Goal: Task Accomplishment & Management: Use online tool/utility

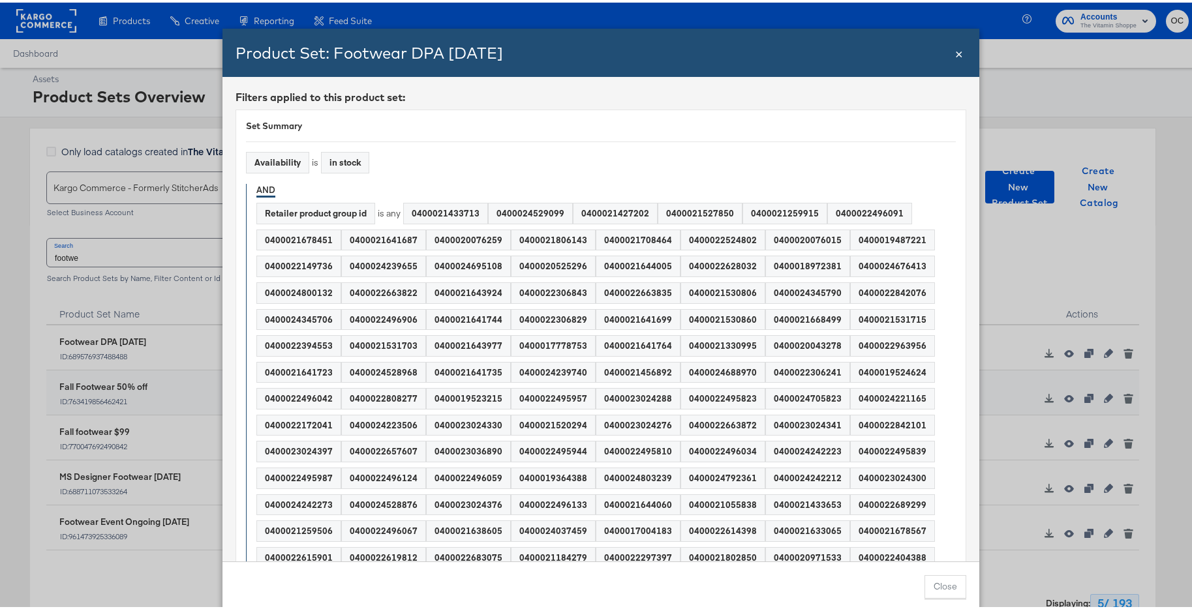
click at [955, 52] on span "×" at bounding box center [959, 50] width 8 height 18
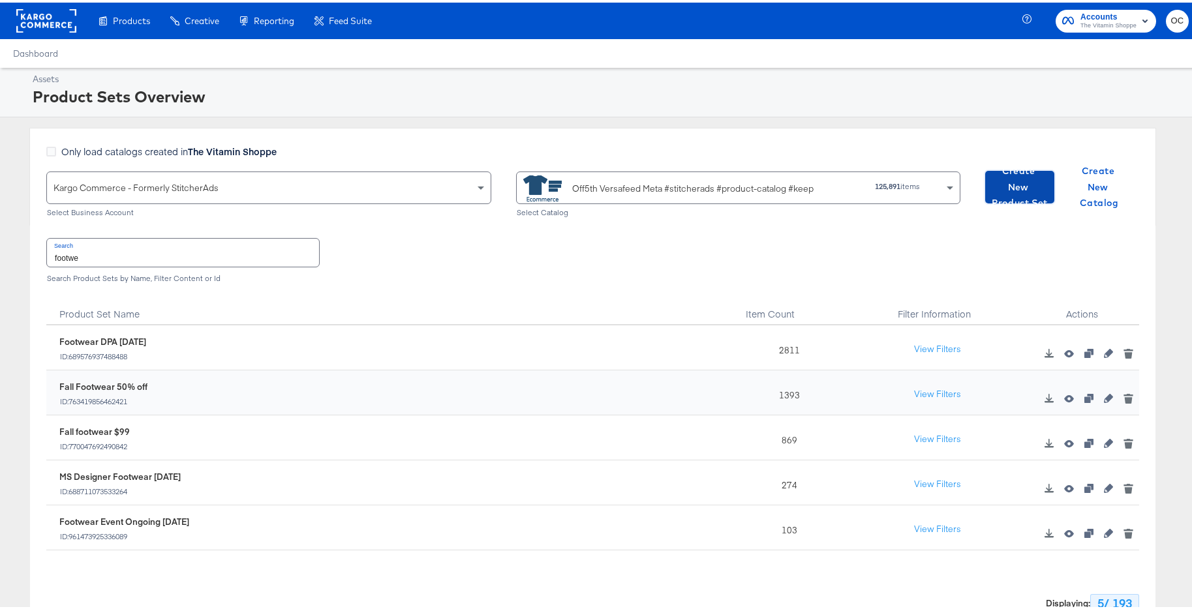
click at [1007, 185] on span "Create New Product Set" at bounding box center [1020, 185] width 59 height 48
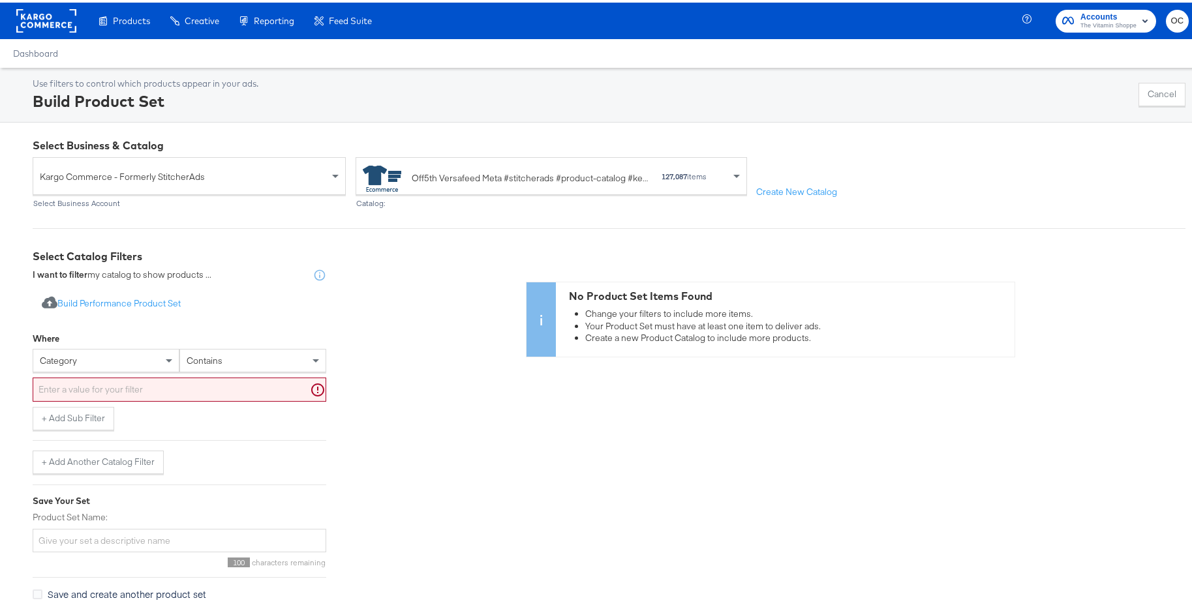
click at [158, 358] on div "category" at bounding box center [106, 358] width 146 height 22
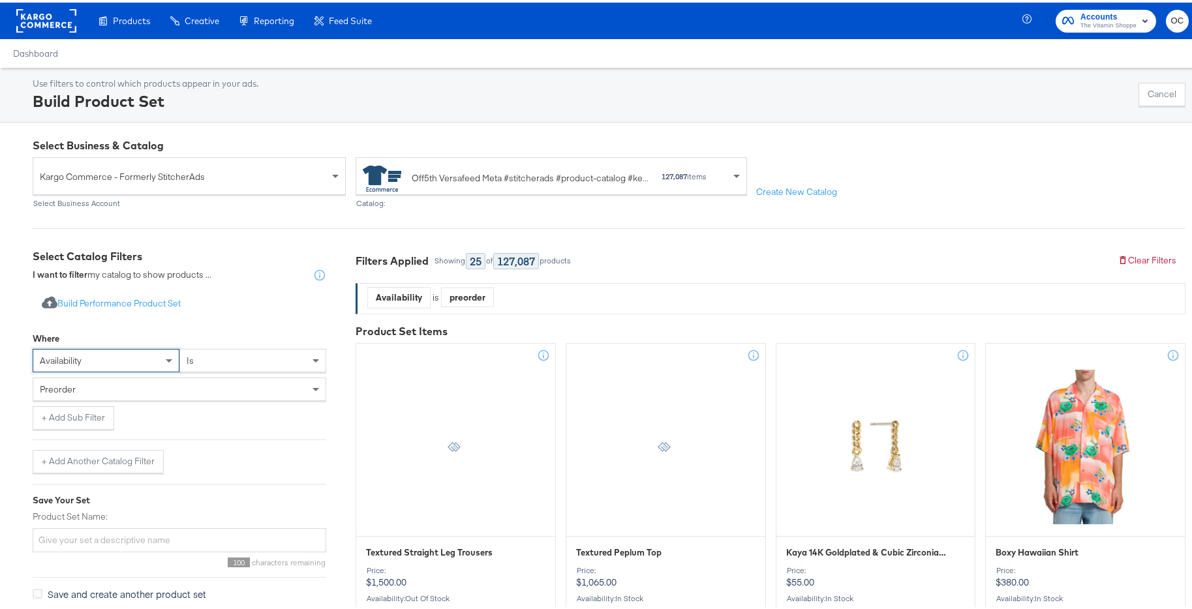
click at [184, 385] on div "preorder" at bounding box center [179, 387] width 292 height 22
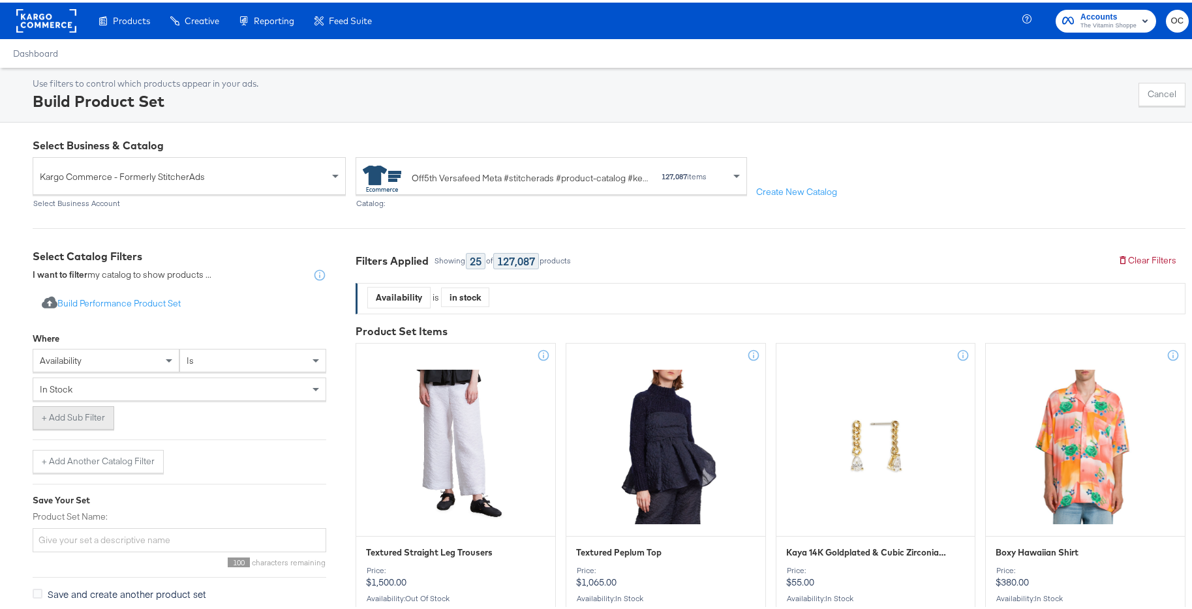
click at [93, 414] on button "+ Add Sub Filter" at bounding box center [74, 415] width 82 height 23
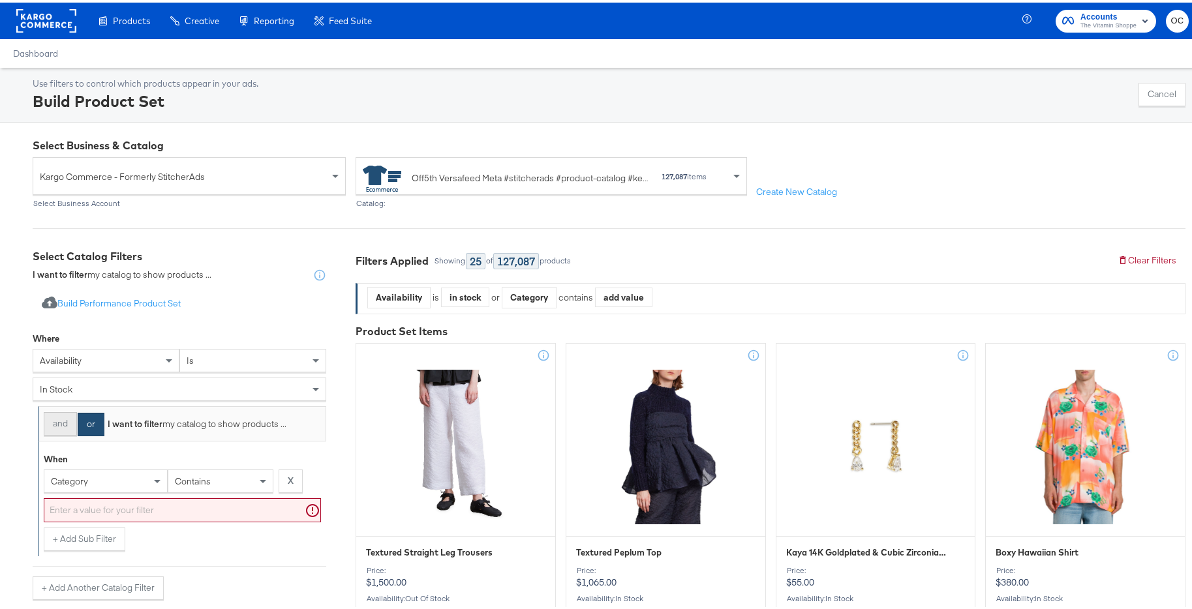
click at [65, 426] on button "and" at bounding box center [60, 421] width 33 height 23
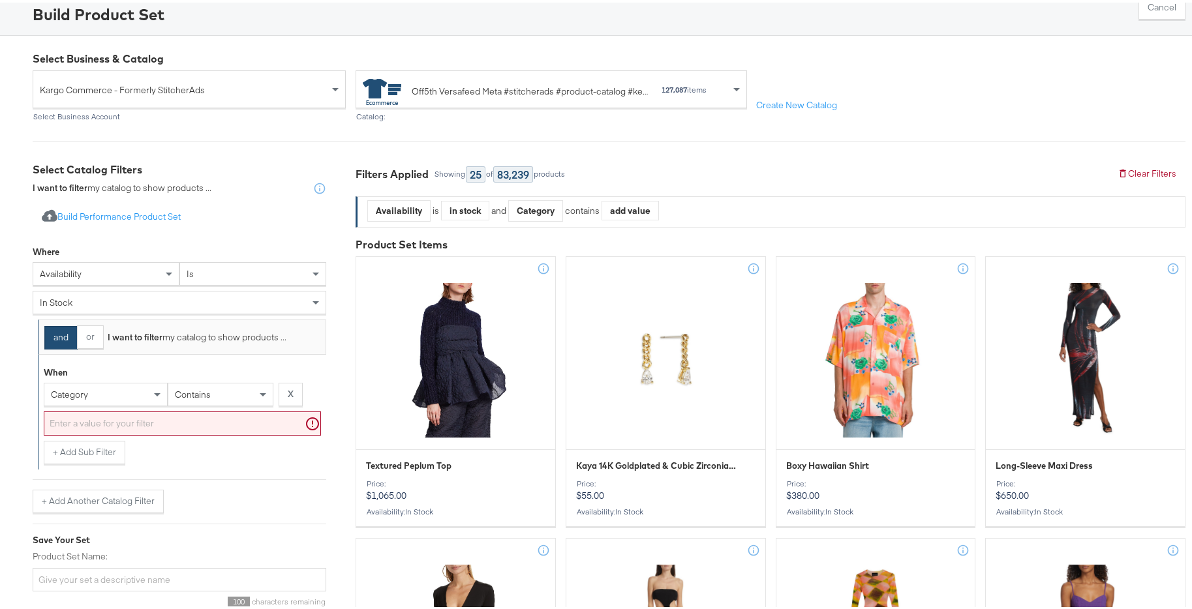
scroll to position [98, 0]
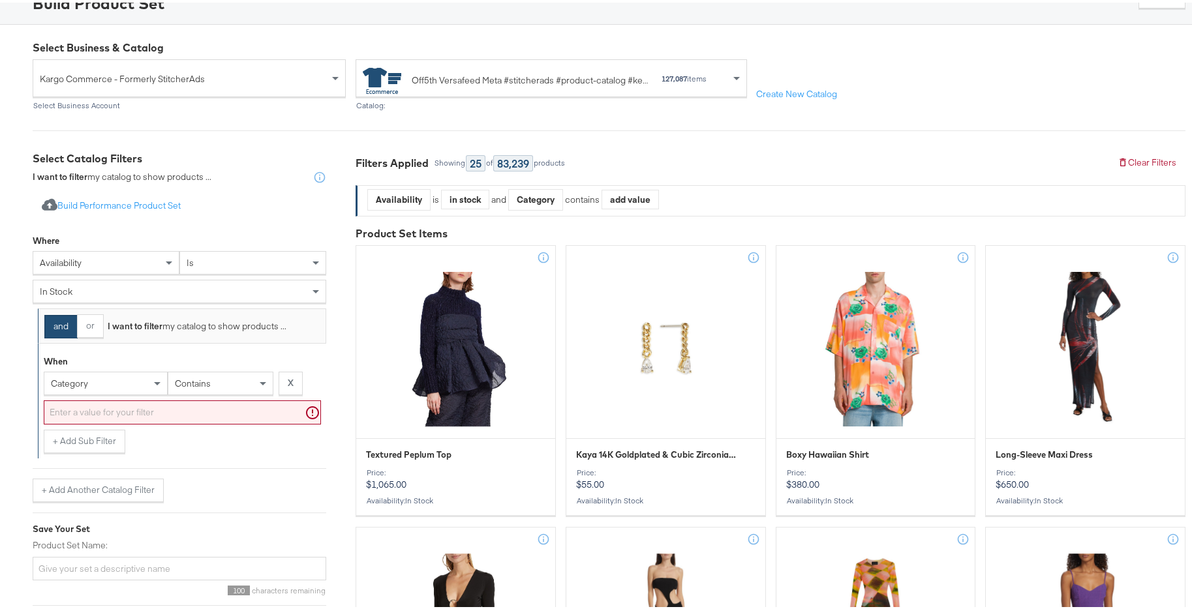
click at [129, 386] on div "category" at bounding box center [105, 381] width 123 height 22
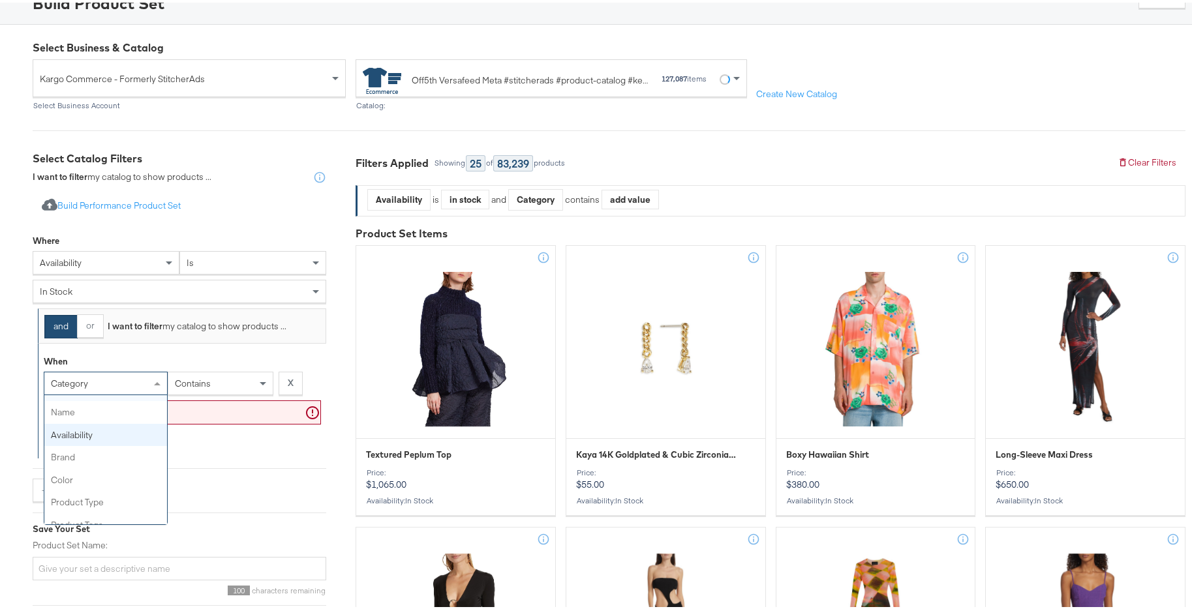
scroll to position [82, 0]
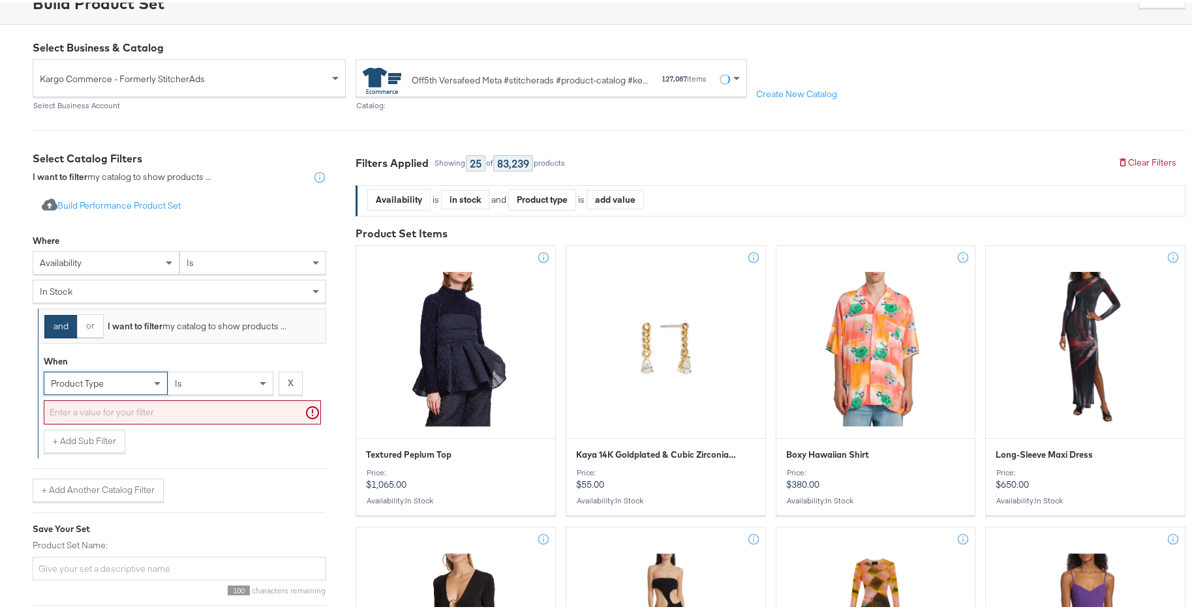
click at [217, 390] on div "is" at bounding box center [220, 381] width 104 height 22
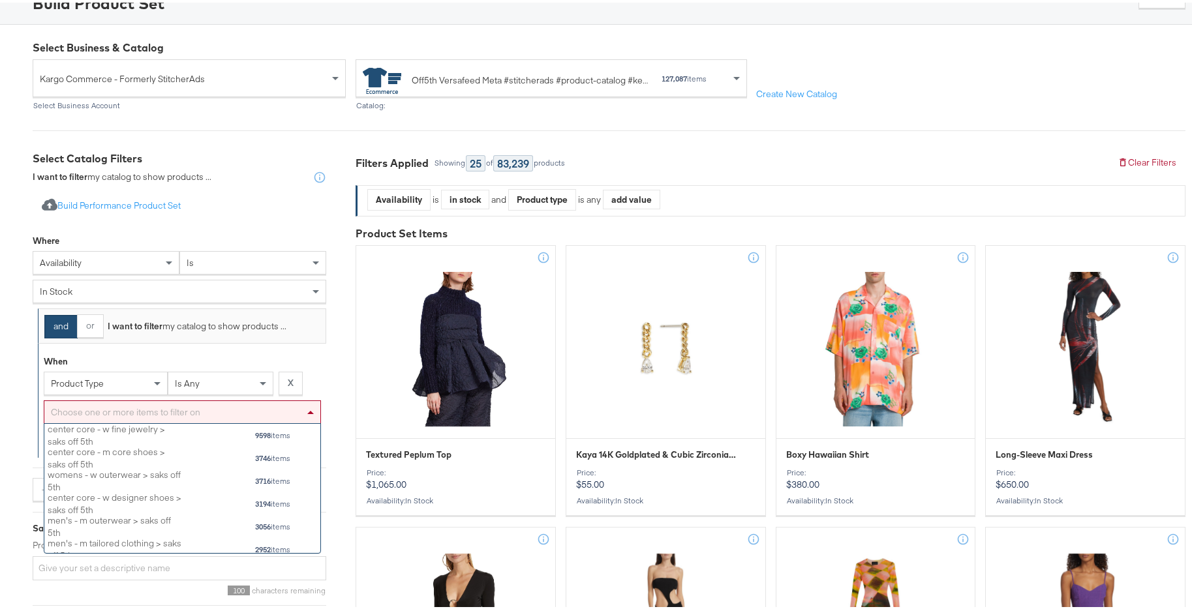
click at [202, 410] on div "Choose one or more items to filter on" at bounding box center [182, 410] width 276 height 22
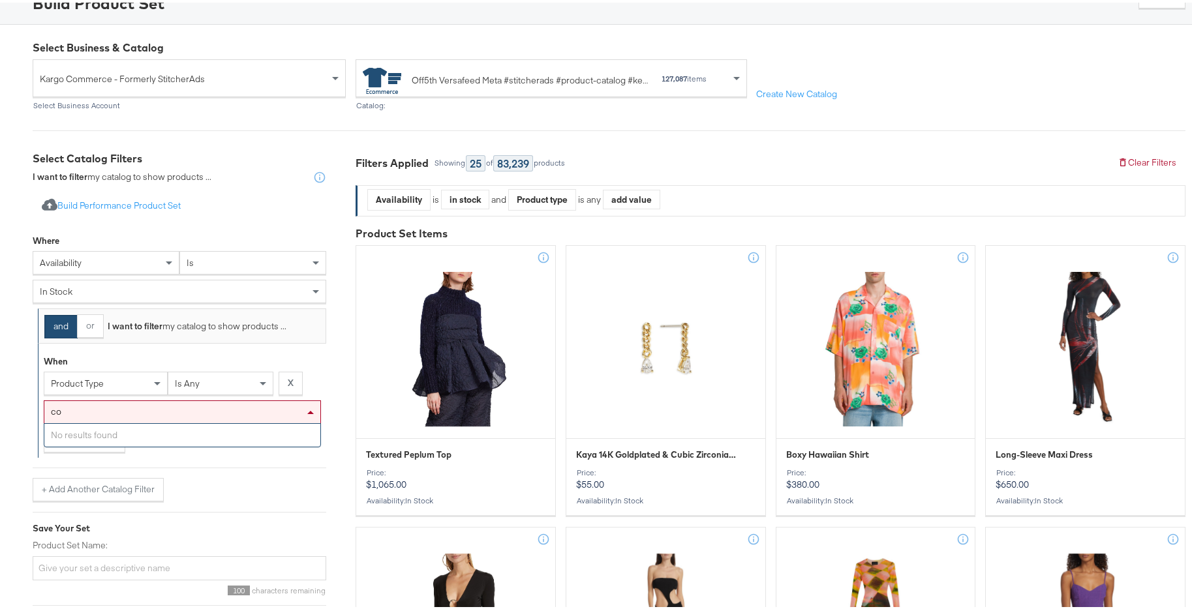
type input "c"
type input "outer"
click at [154, 380] on span at bounding box center [157, 382] width 7 height 5
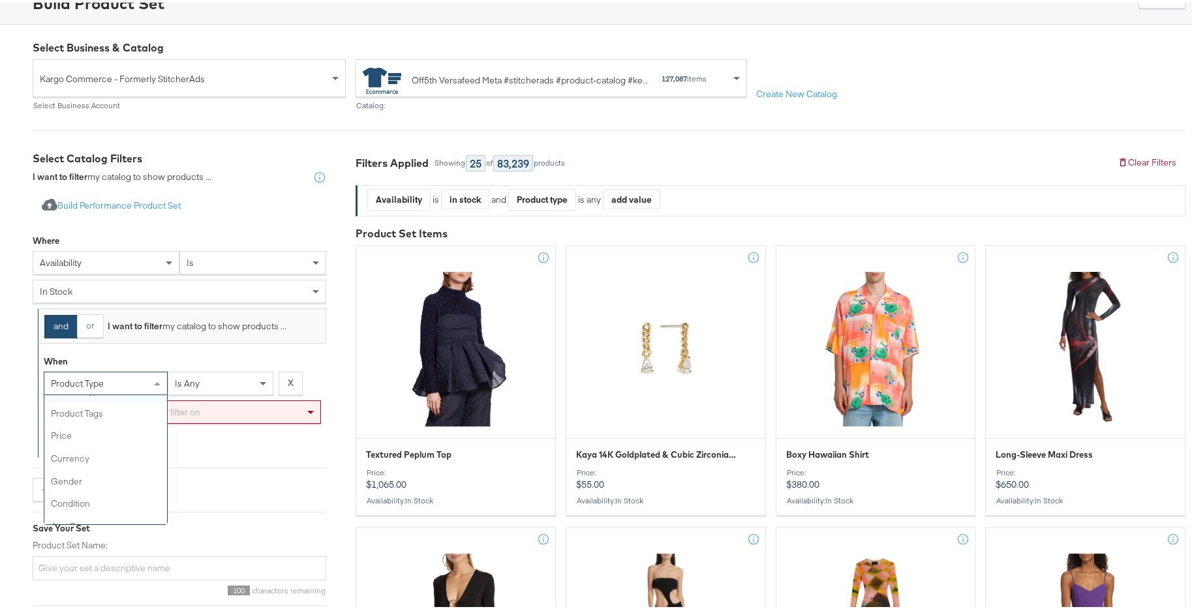
scroll to position [0, 0]
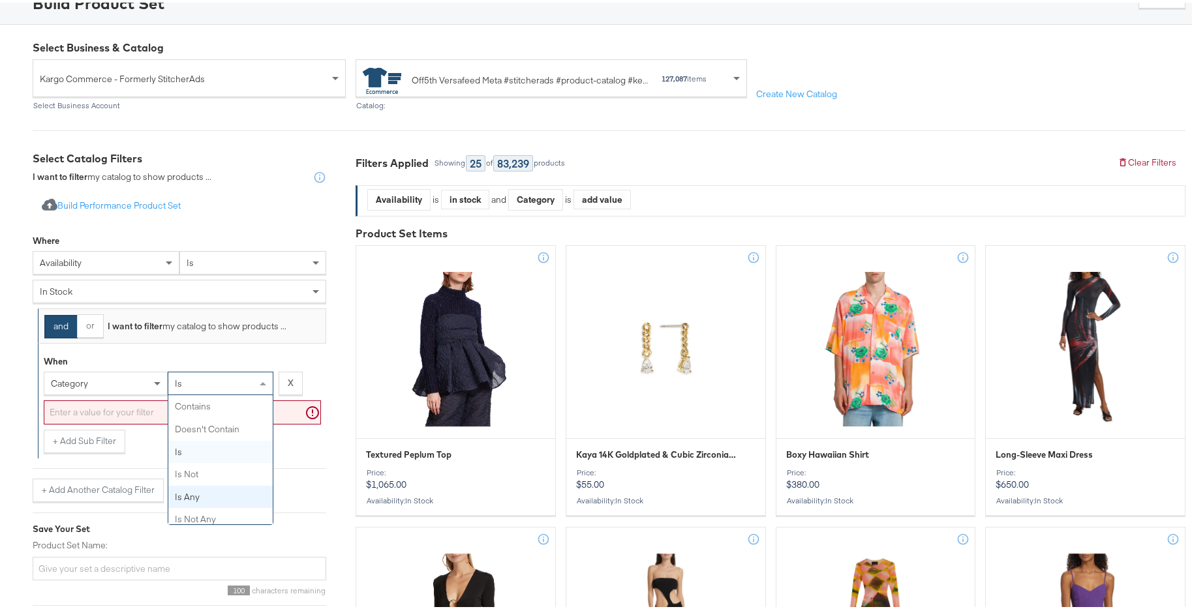
click at [209, 386] on div "is" at bounding box center [220, 381] width 104 height 22
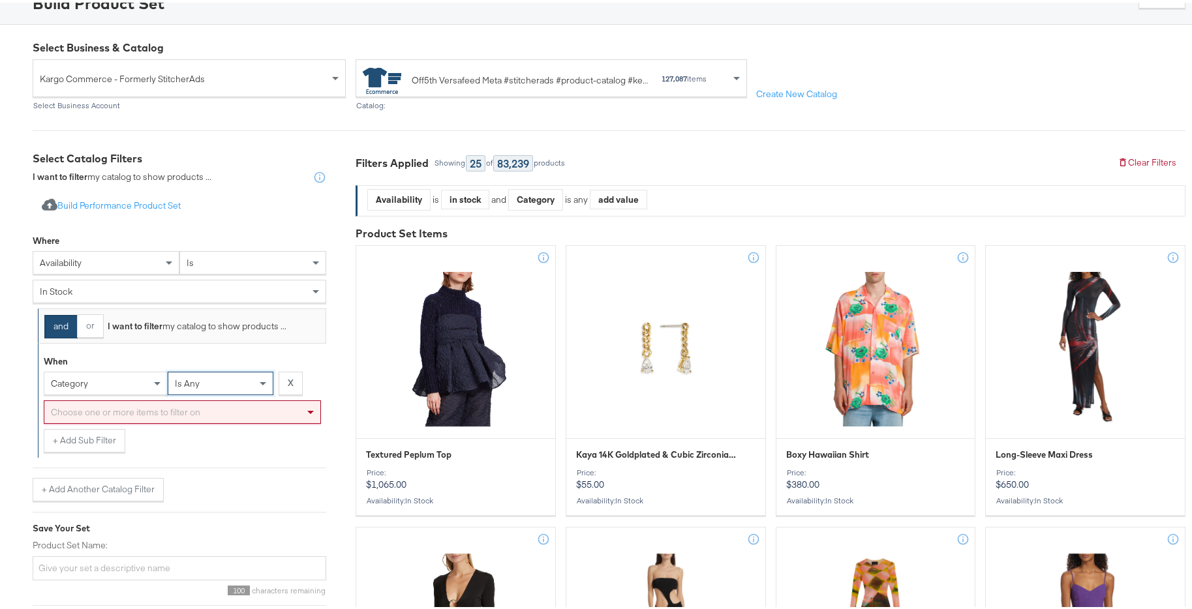
click at [155, 417] on div "Choose one or more items to filter on" at bounding box center [182, 410] width 276 height 22
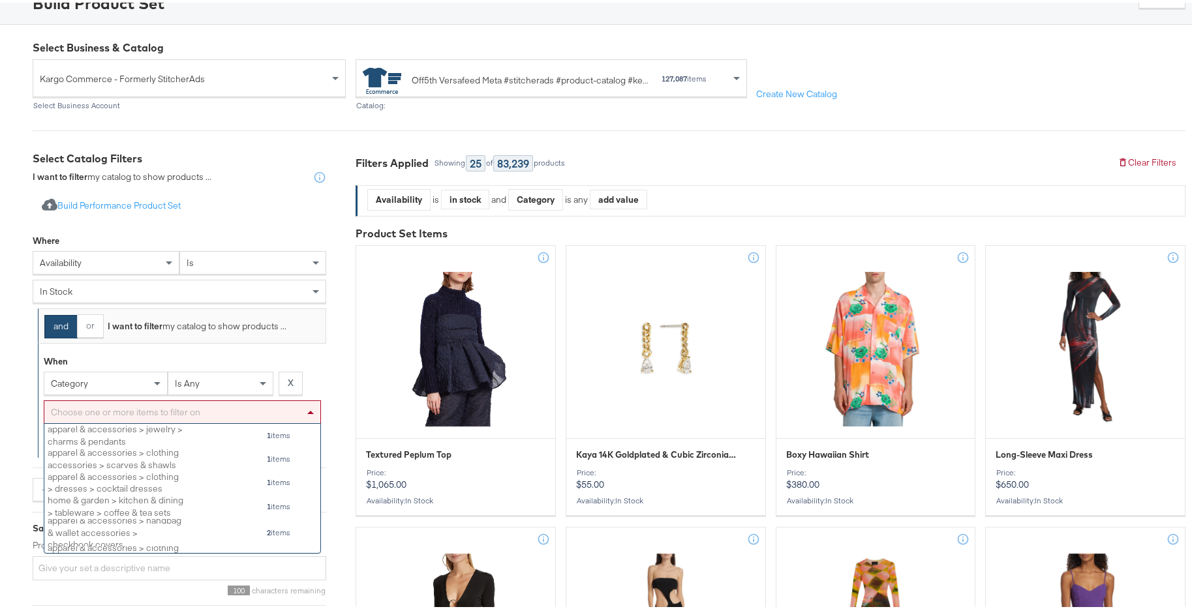
scroll to position [119, 266]
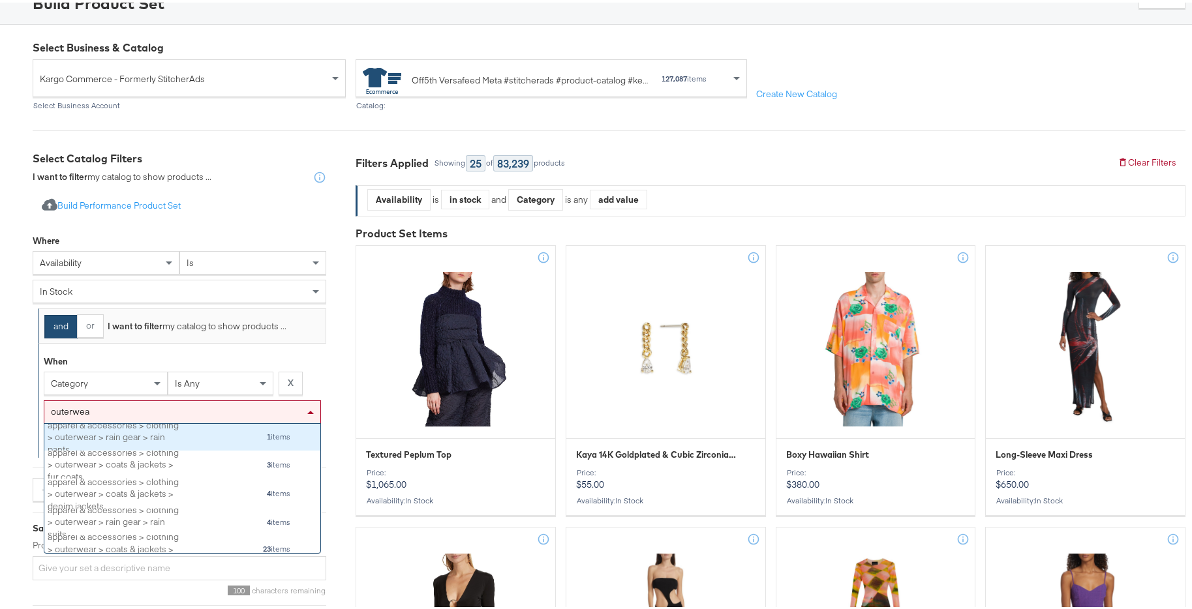
type input "outerwear"
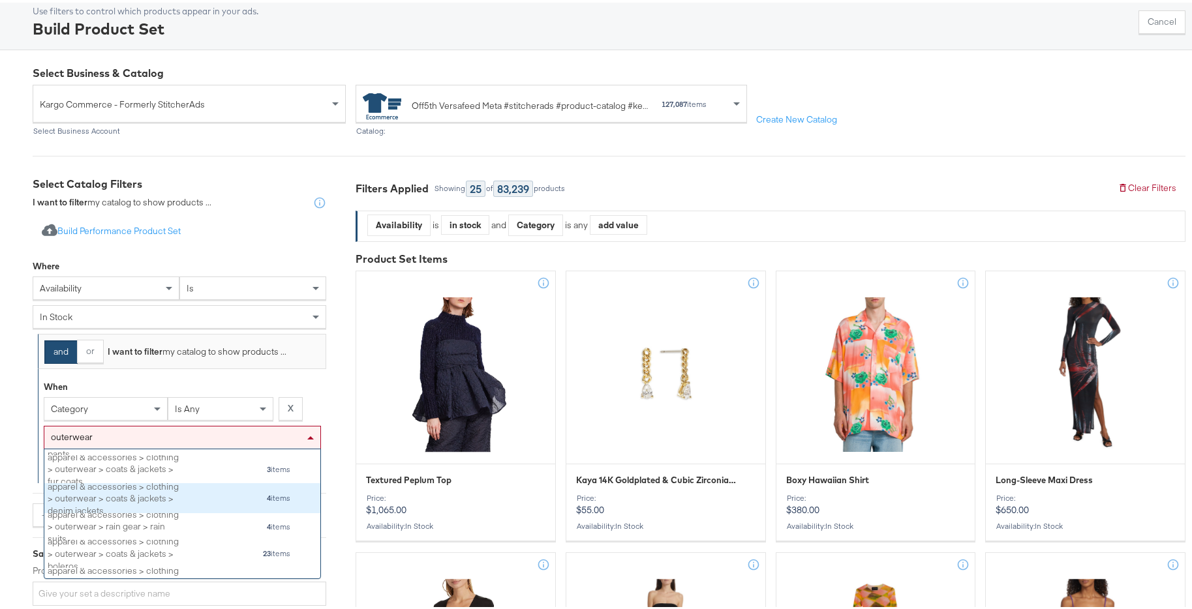
scroll to position [34, 0]
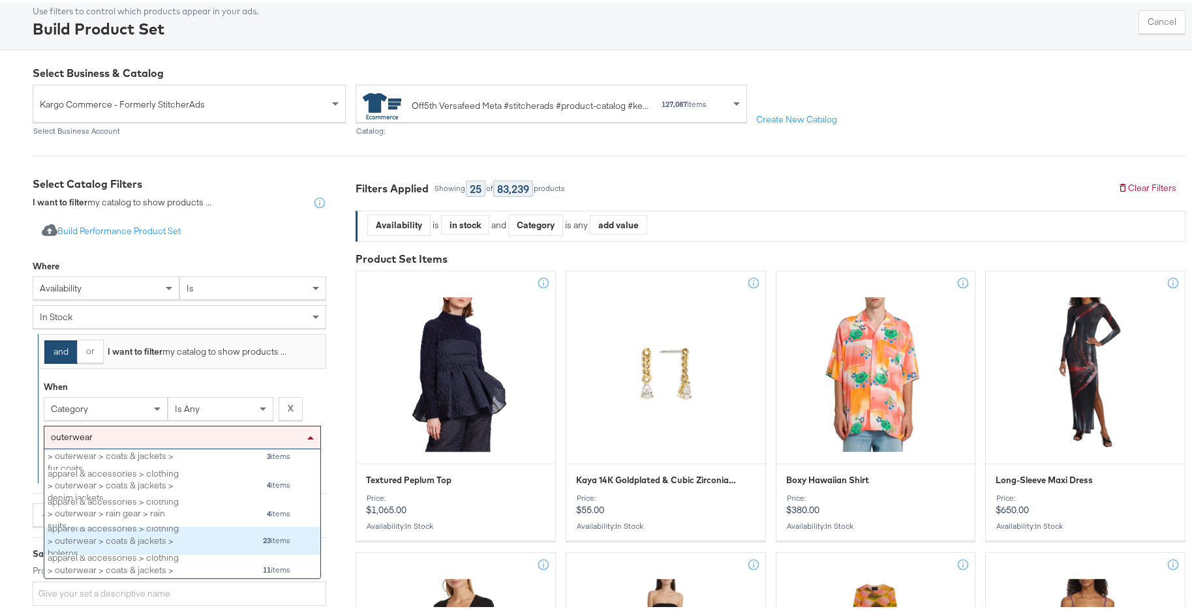
click at [214, 529] on div "apparel & accessories > clothing > outerwear > coats & jackets > boleros 23 ite…" at bounding box center [169, 539] width 243 height 21
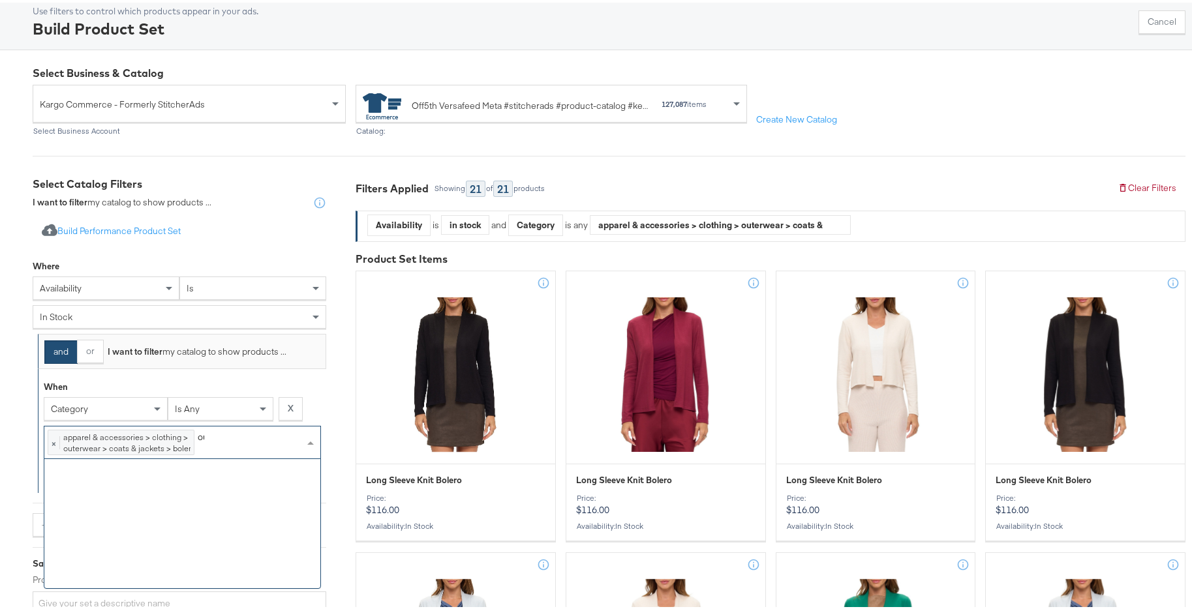
scroll to position [119, 266]
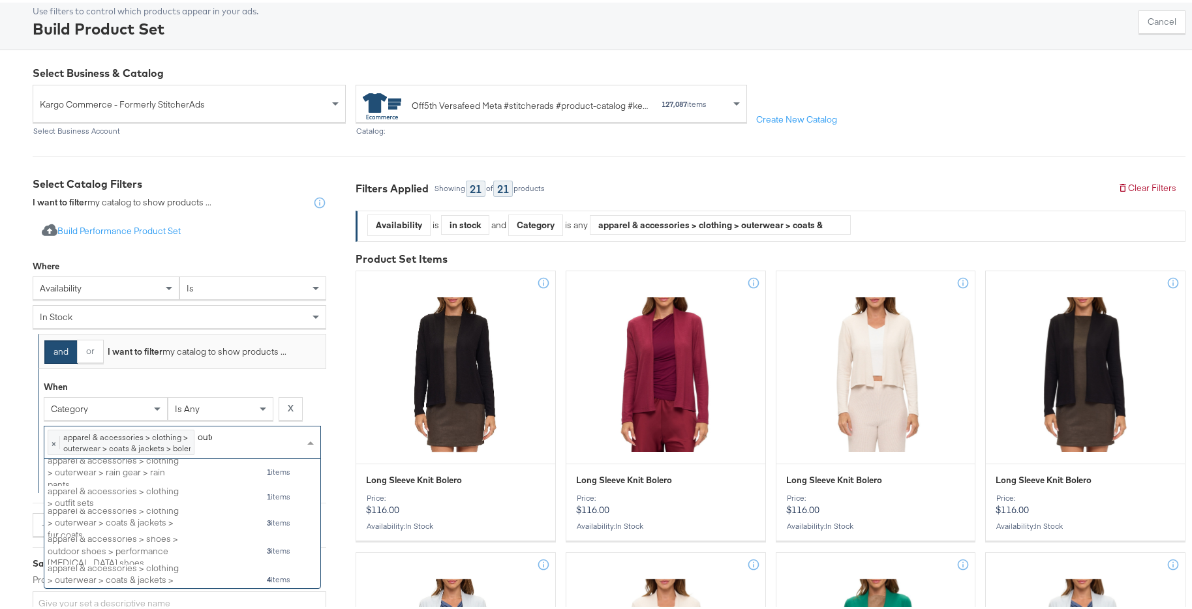
type input "outer"
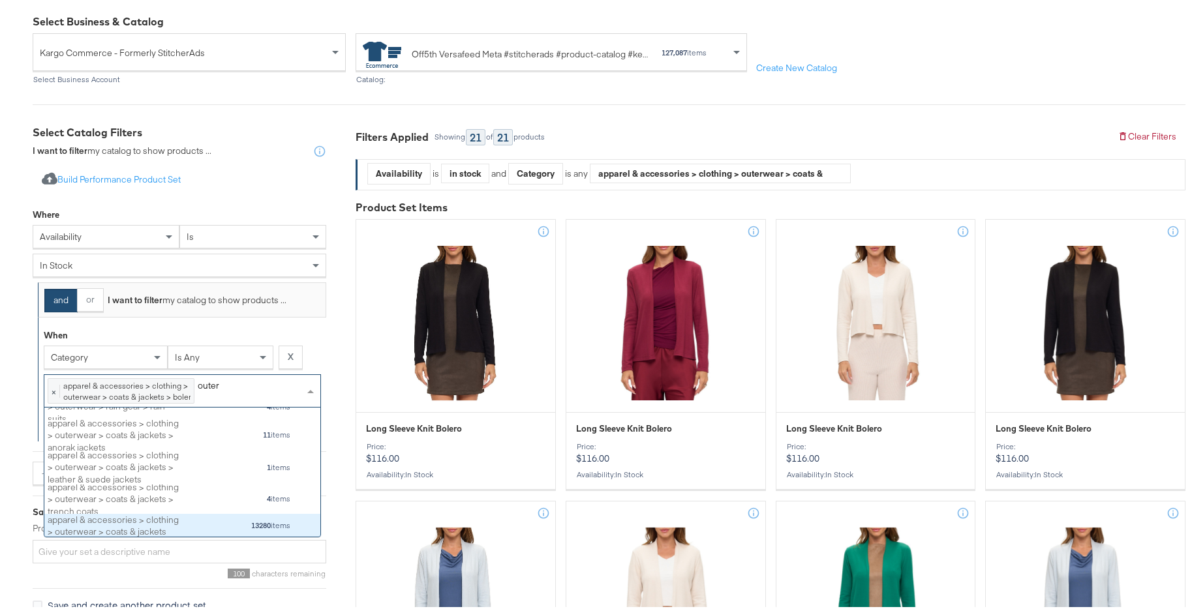
scroll to position [326, 0]
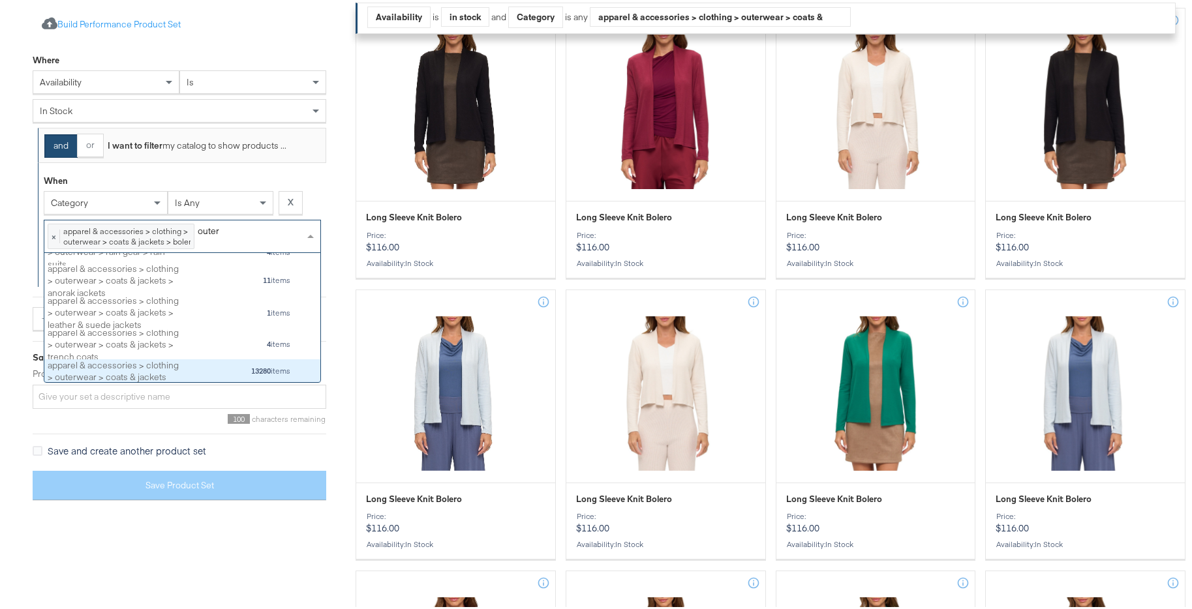
click at [209, 367] on div "apparel & accessories > clothing > outerwear > coats & jackets 13280 items" at bounding box center [169, 369] width 243 height 18
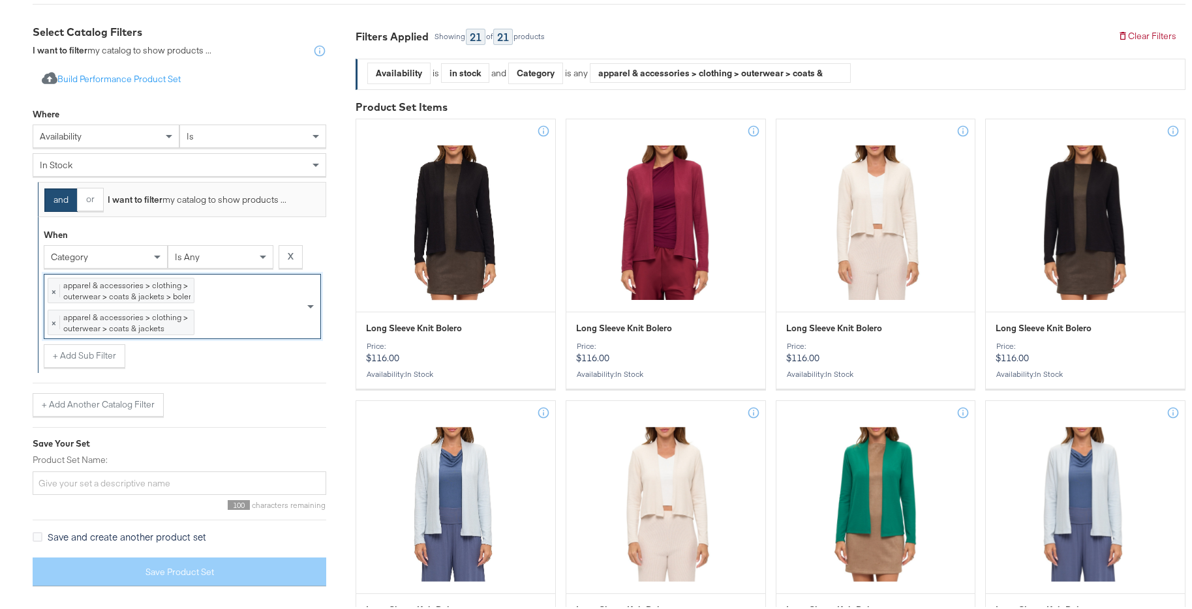
scroll to position [199, 0]
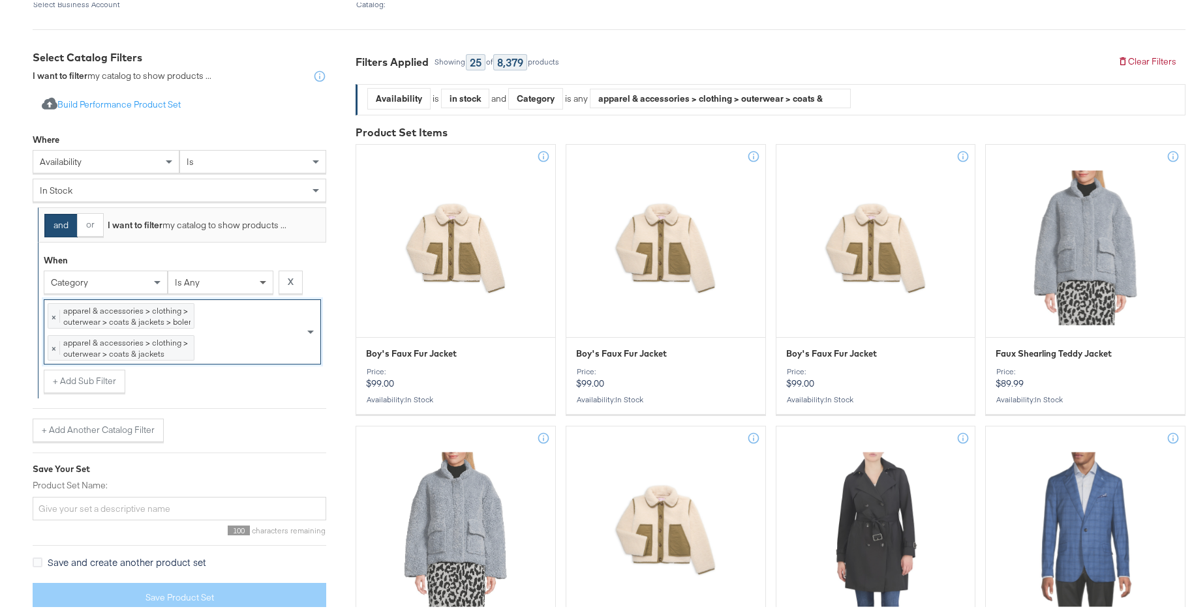
click at [260, 290] on div "is any" at bounding box center [221, 279] width 106 height 23
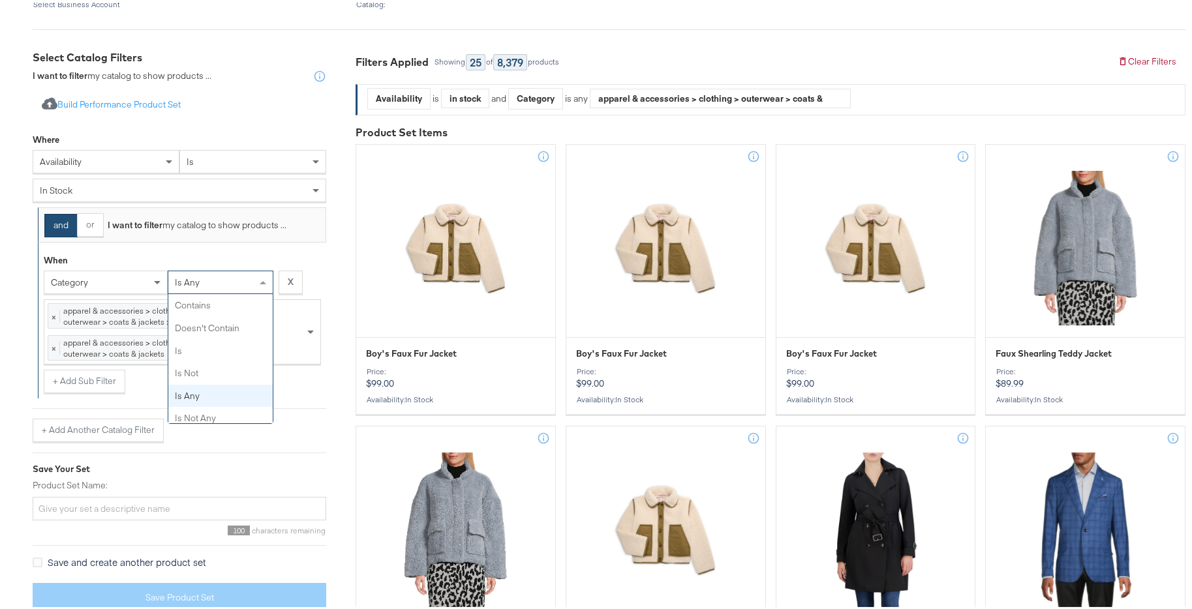
scroll to position [29, 0]
click at [312, 388] on div "+ Add Sub Filter" at bounding box center [182, 378] width 277 height 23
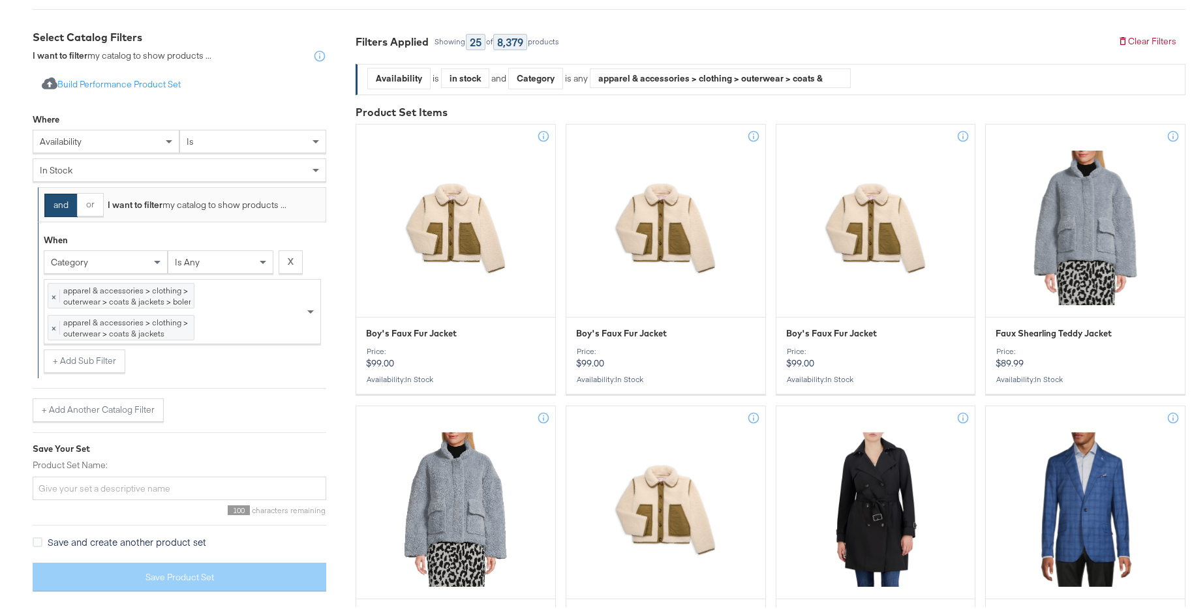
scroll to position [262, 0]
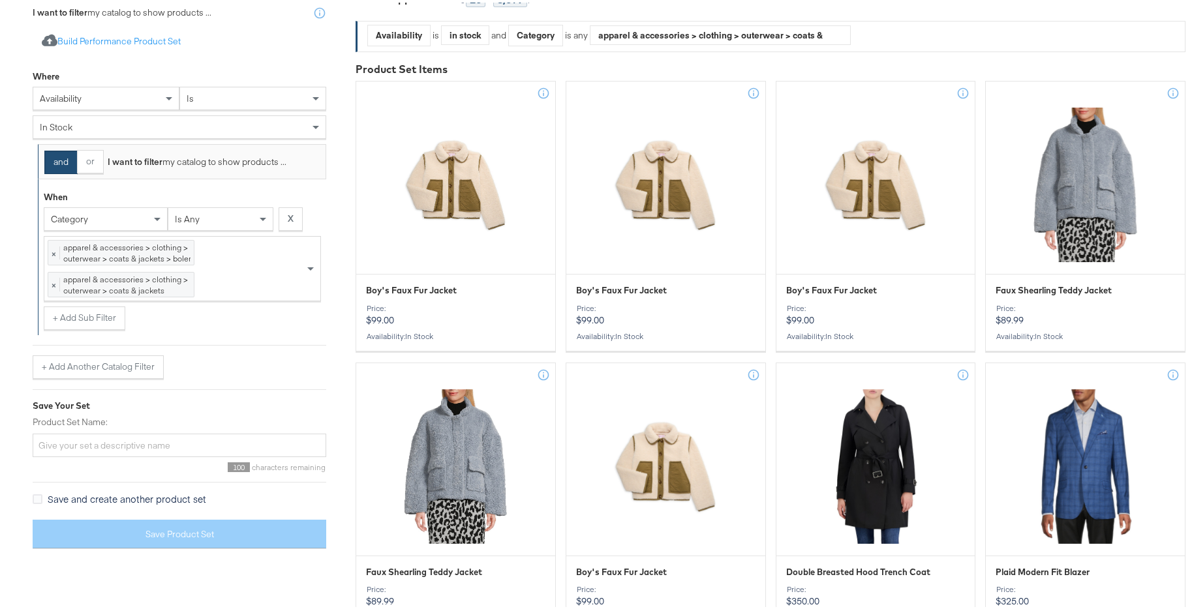
click at [243, 282] on div "× apparel & accessories > clothing > outerwear > coats & jackets > boleros 23 i…" at bounding box center [174, 266] width 260 height 64
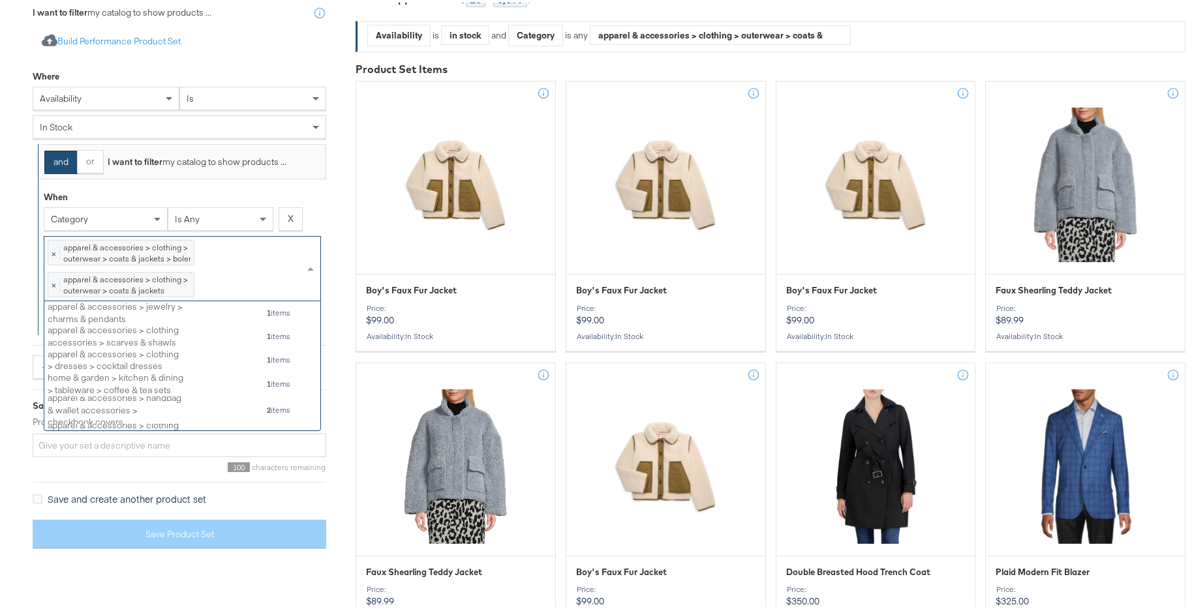
scroll to position [119, 266]
type input "outer"
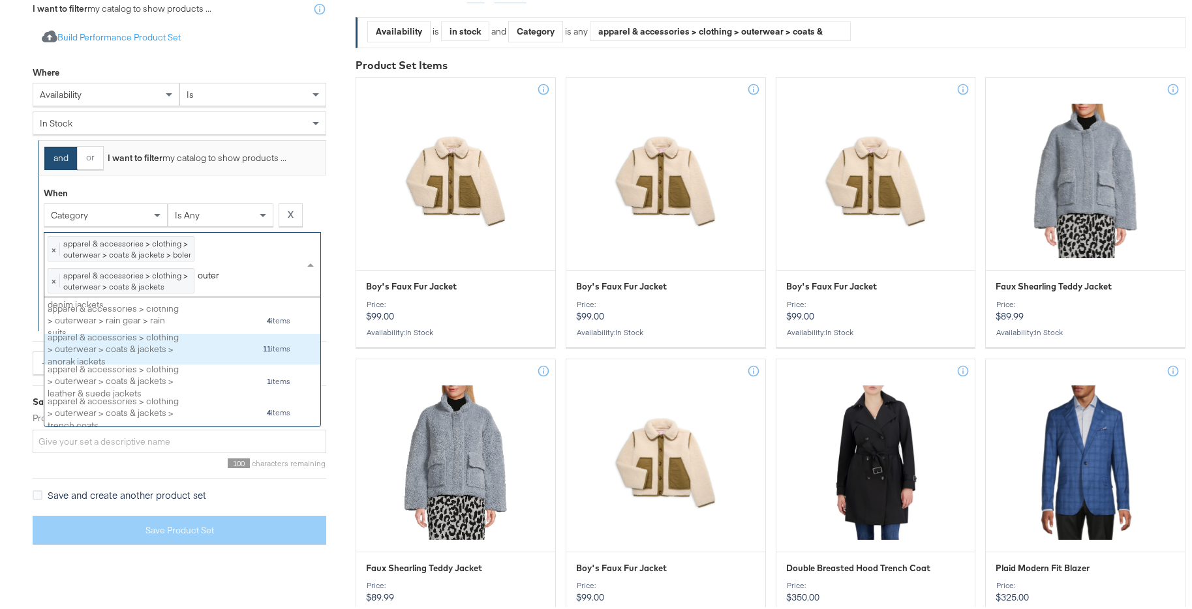
scroll to position [360, 0]
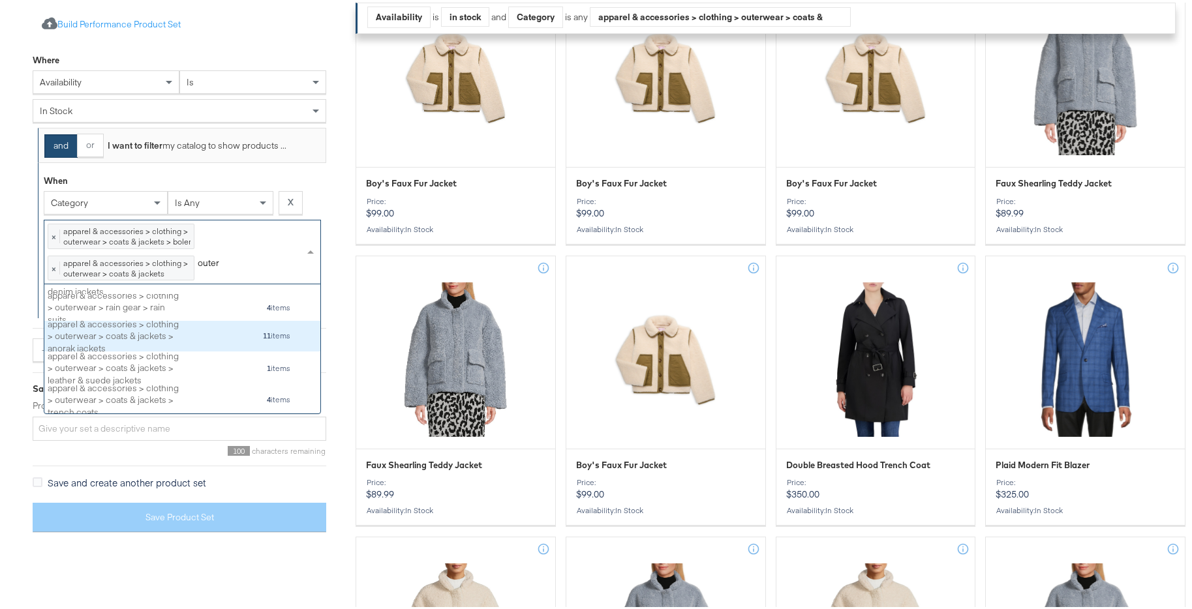
click at [212, 332] on div "apparel & accessories > clothing > outerwear > coats & jackets > anorak jackets…" at bounding box center [169, 334] width 243 height 24
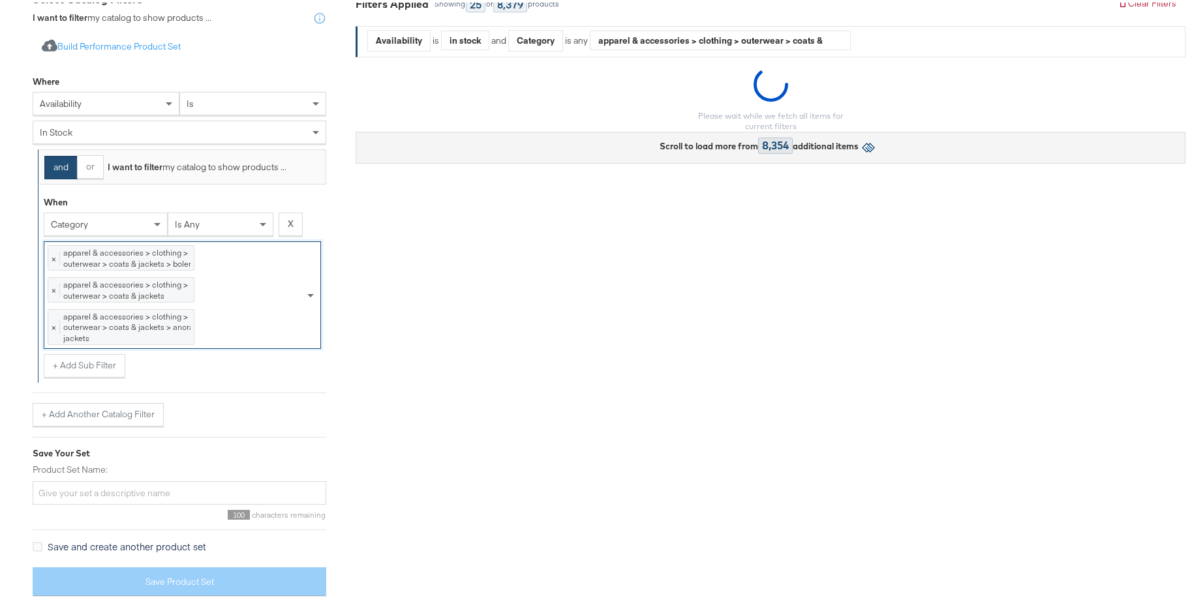
scroll to position [205, 0]
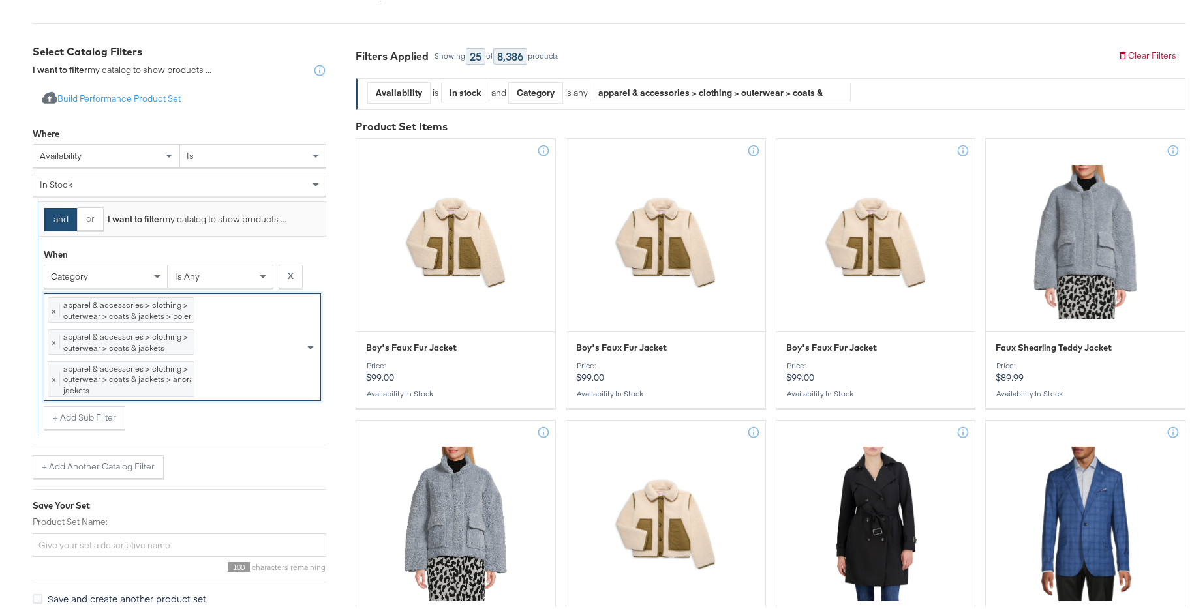
click at [230, 373] on div "× apparel & accessories > clothing > outerwear > coats & jackets > boleros 23 i…" at bounding box center [174, 345] width 260 height 106
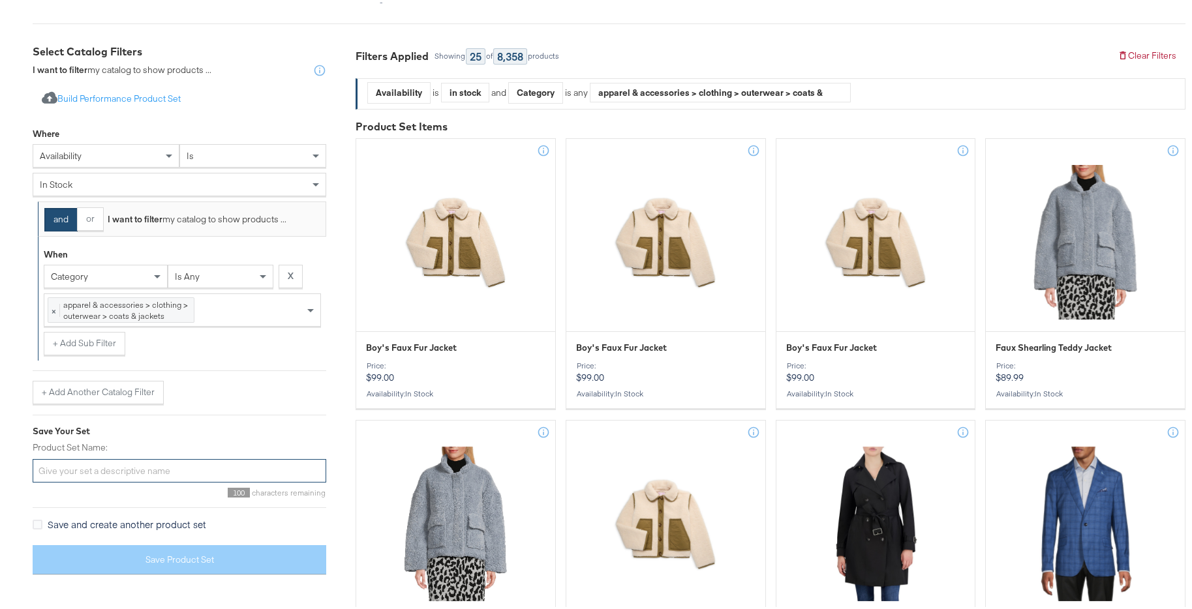
click at [219, 465] on input "Product Set Name:" at bounding box center [180, 469] width 294 height 24
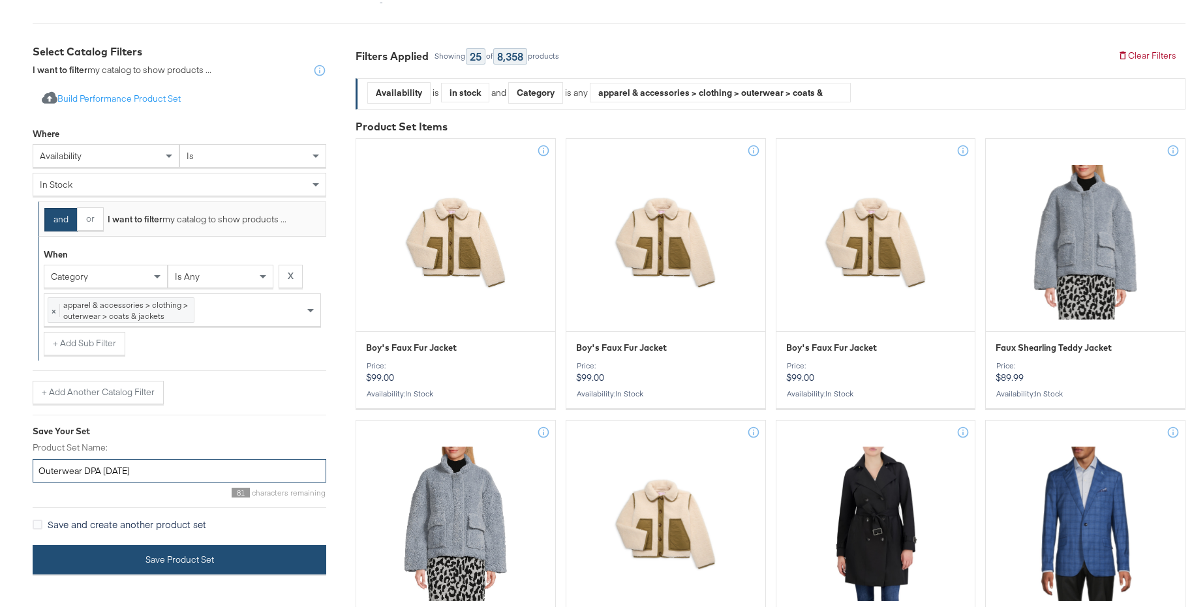
type input "Outerwear DPA [DATE]"
click at [192, 555] on button "Save Product Set" at bounding box center [180, 557] width 294 height 29
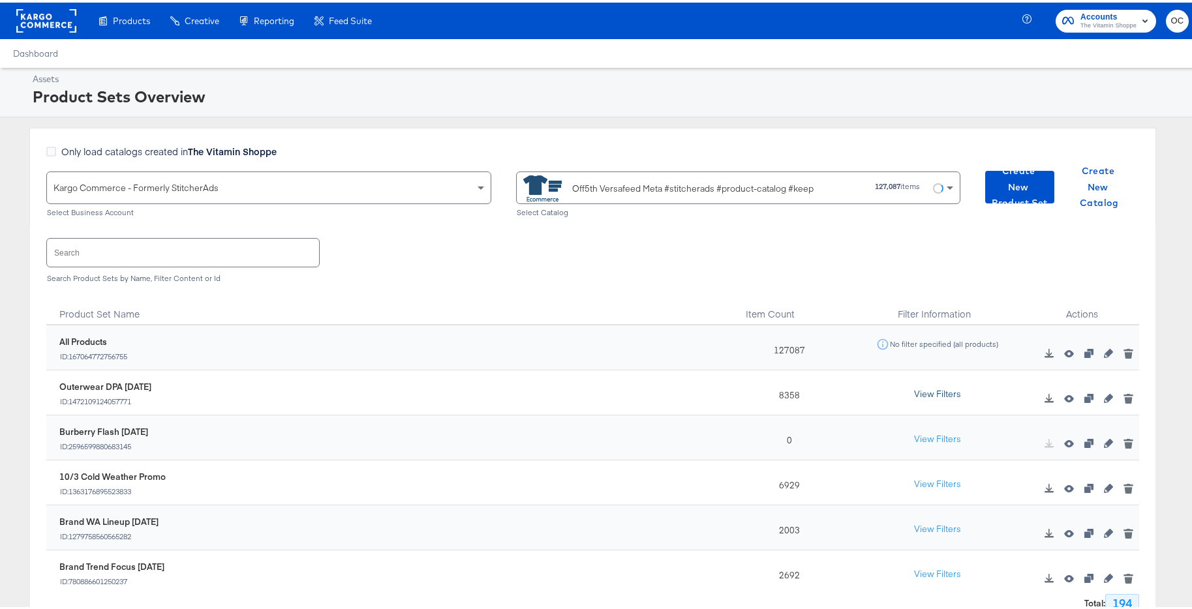
click at [918, 397] on button "View Filters" at bounding box center [937, 391] width 65 height 23
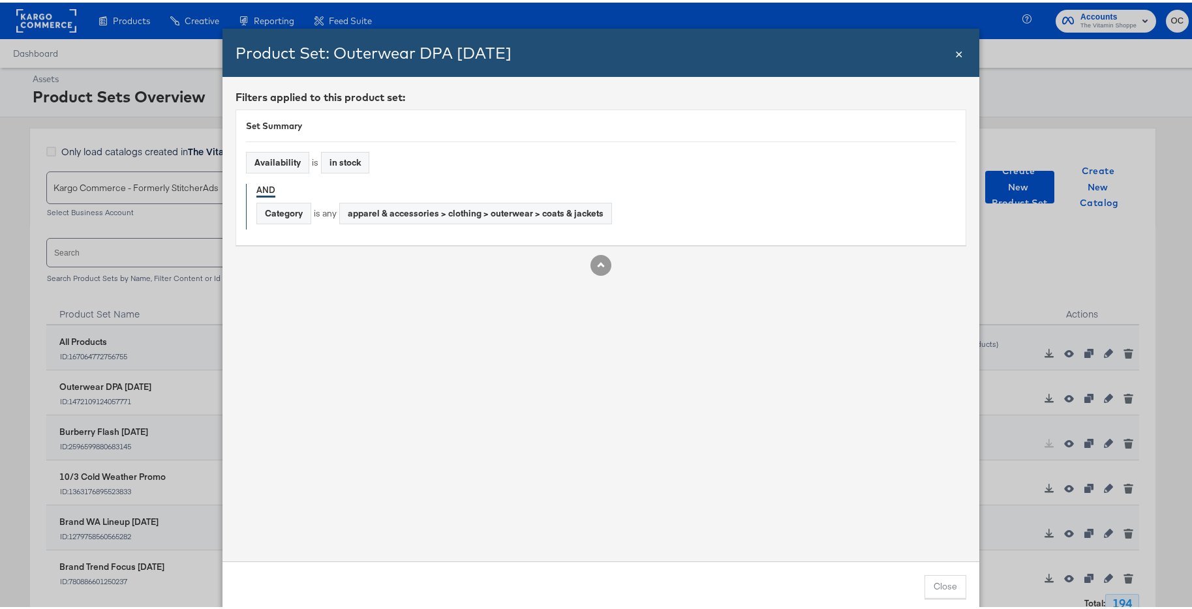
click at [957, 50] on span "×" at bounding box center [959, 50] width 8 height 18
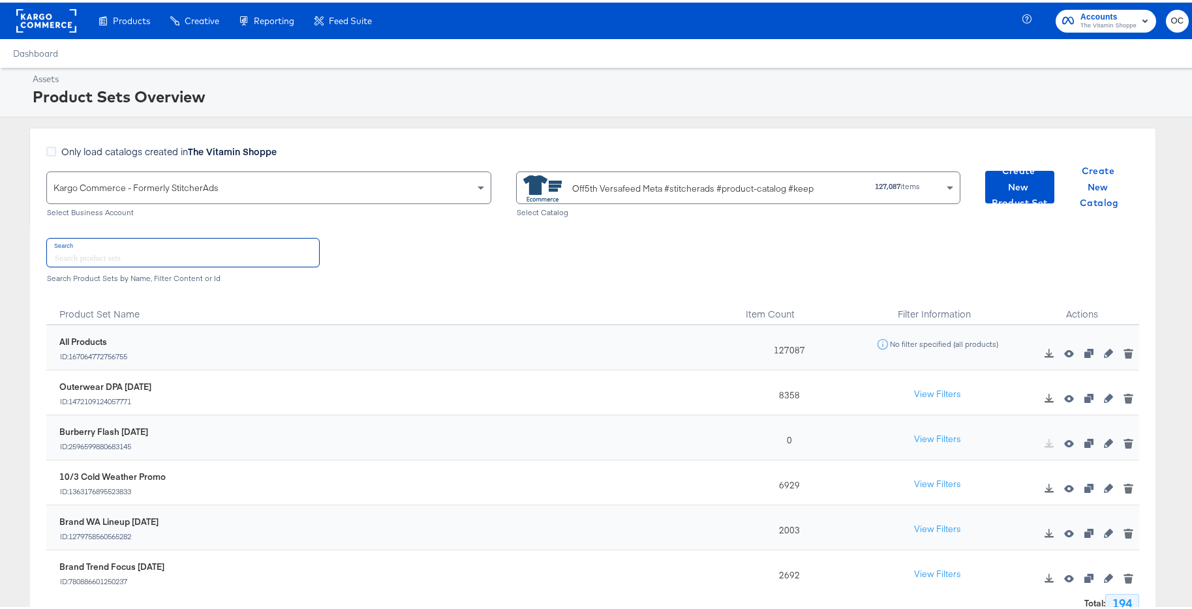
click at [247, 239] on input "text" at bounding box center [183, 250] width 272 height 28
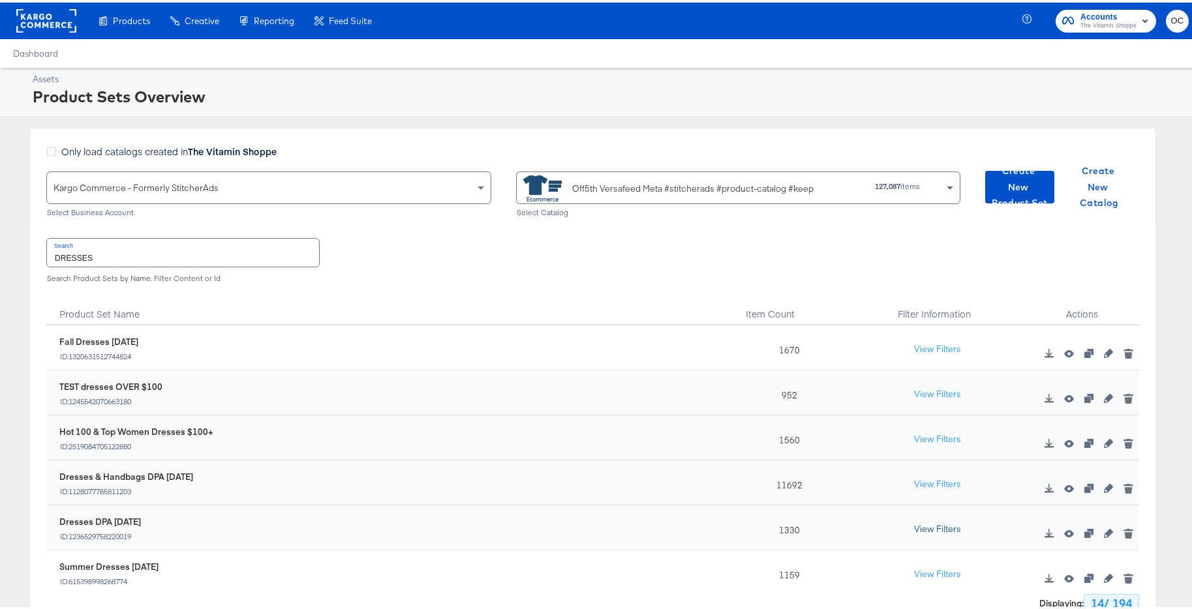
click at [912, 524] on button "View Filters" at bounding box center [937, 526] width 65 height 23
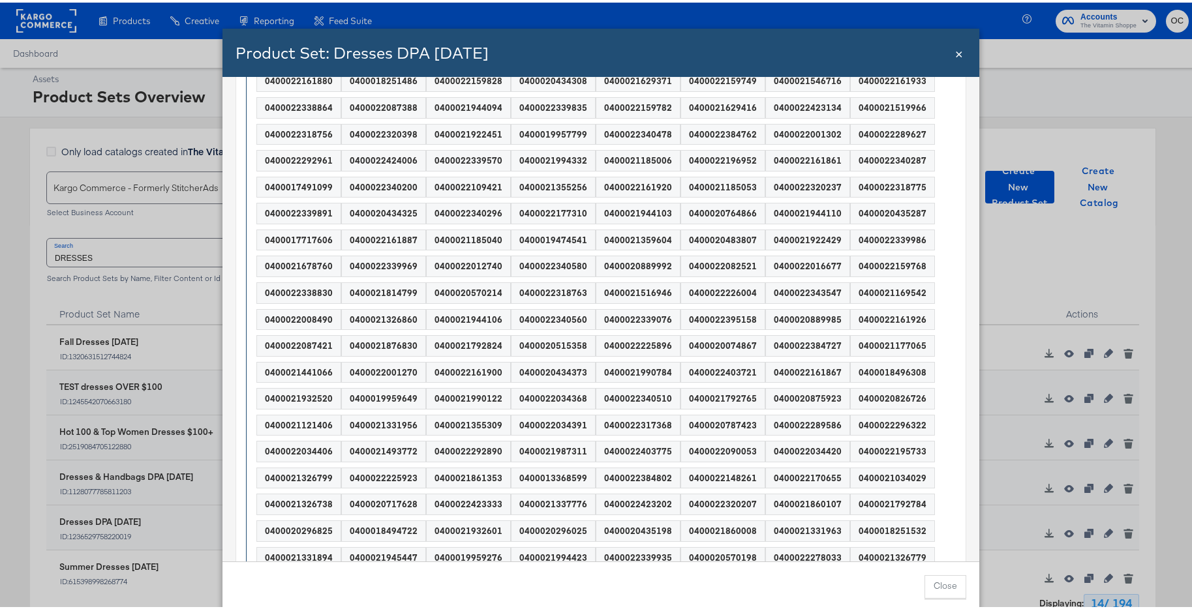
scroll to position [445, 0]
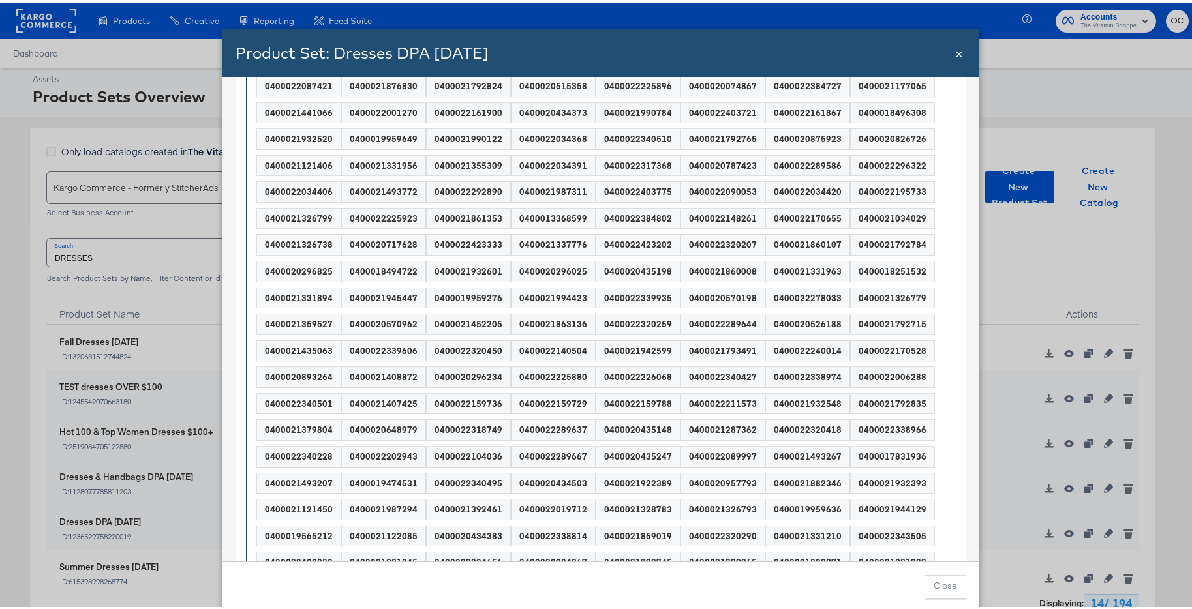
click at [959, 55] on div "Product Set: Dresses DPA [DATE] Close ×" at bounding box center [601, 50] width 757 height 48
click at [955, 52] on span "×" at bounding box center [959, 50] width 8 height 18
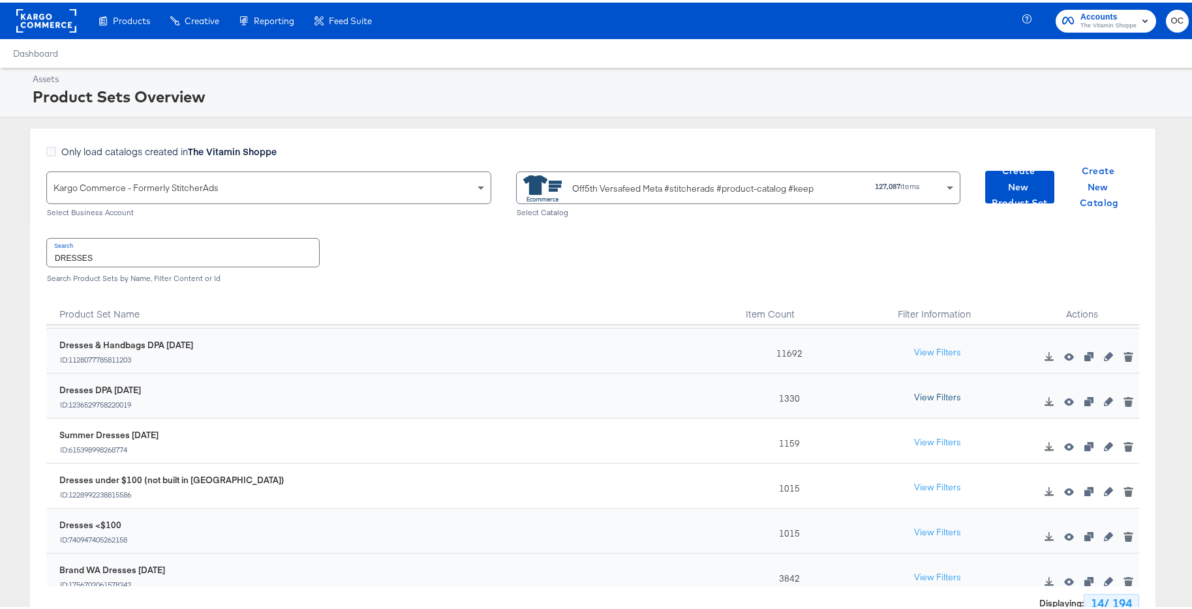
scroll to position [150, 0]
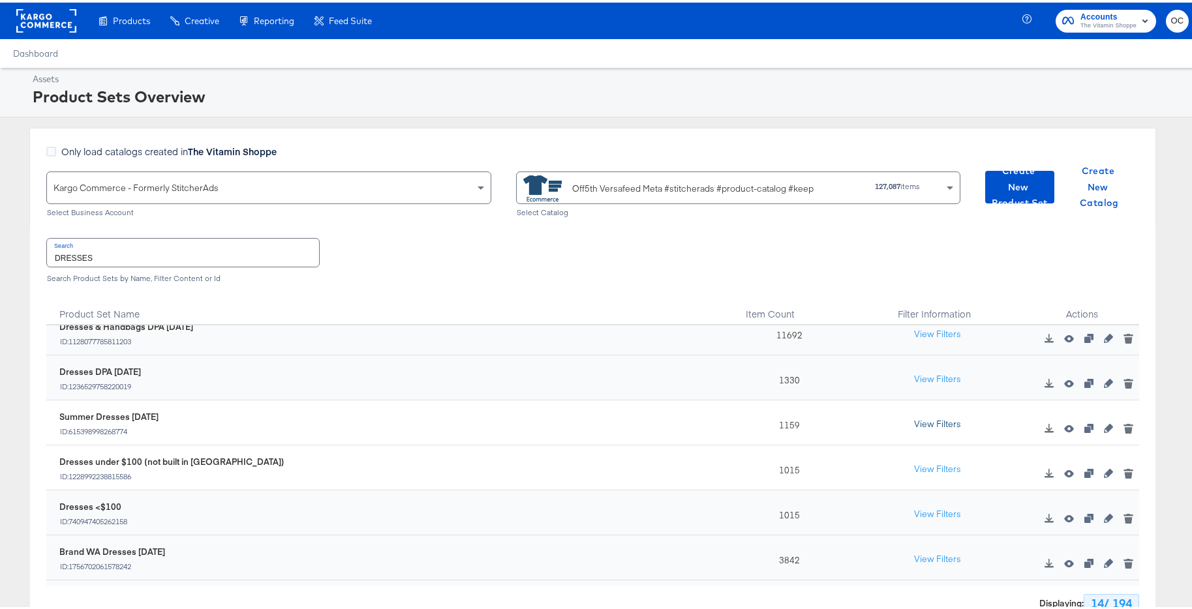
click at [911, 423] on button "View Filters" at bounding box center [937, 421] width 65 height 23
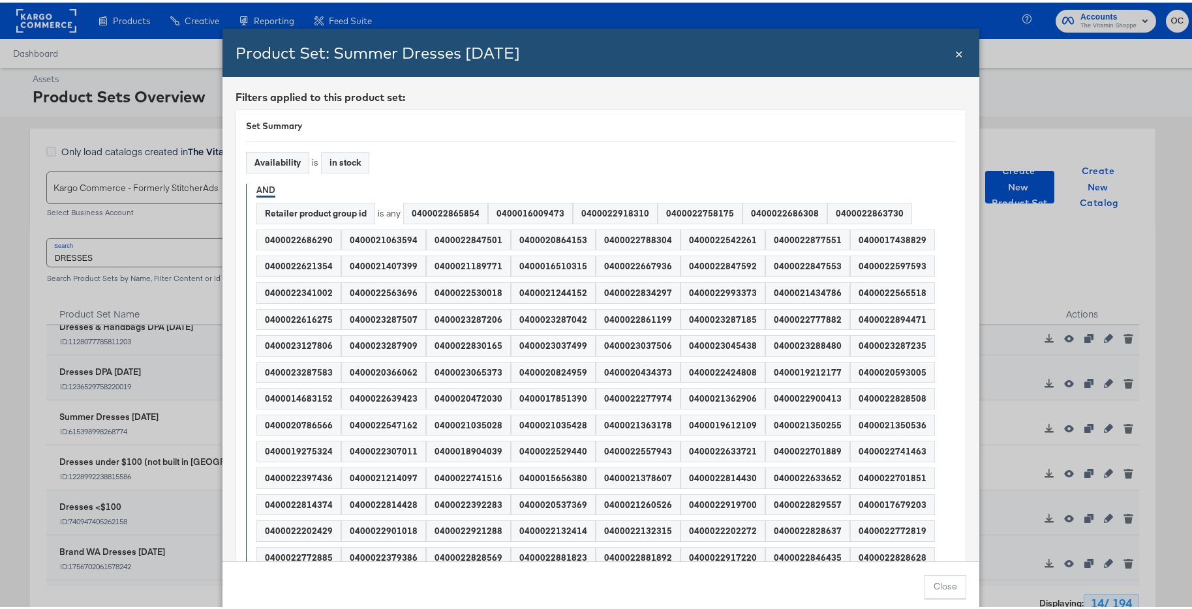
click at [955, 50] on span "×" at bounding box center [959, 50] width 8 height 18
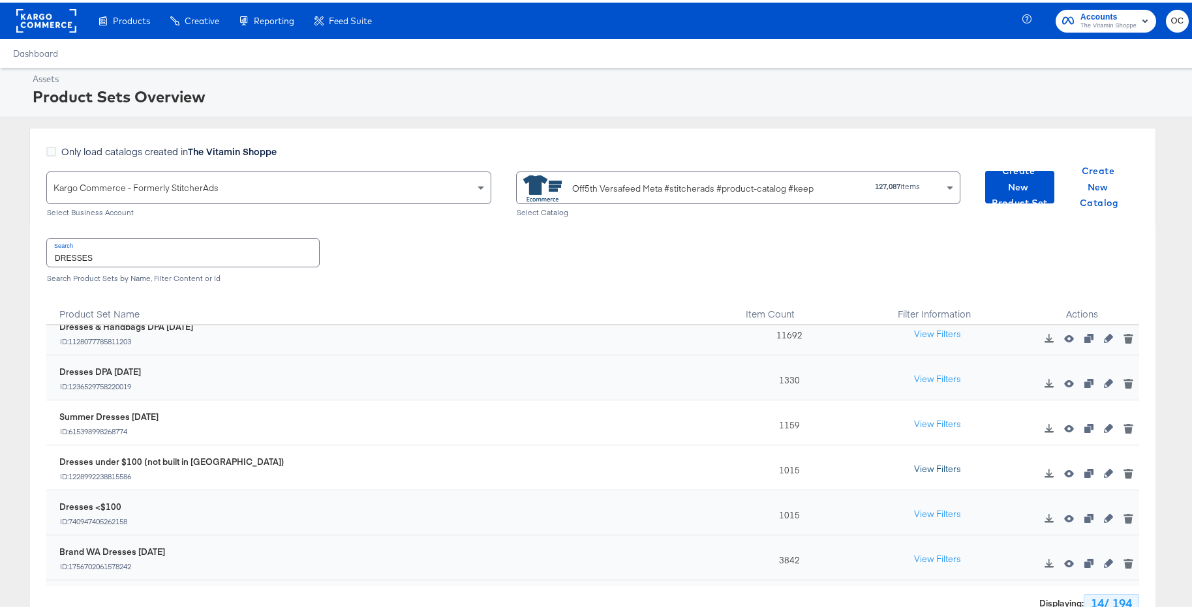
click at [925, 463] on button "View Filters" at bounding box center [937, 466] width 65 height 23
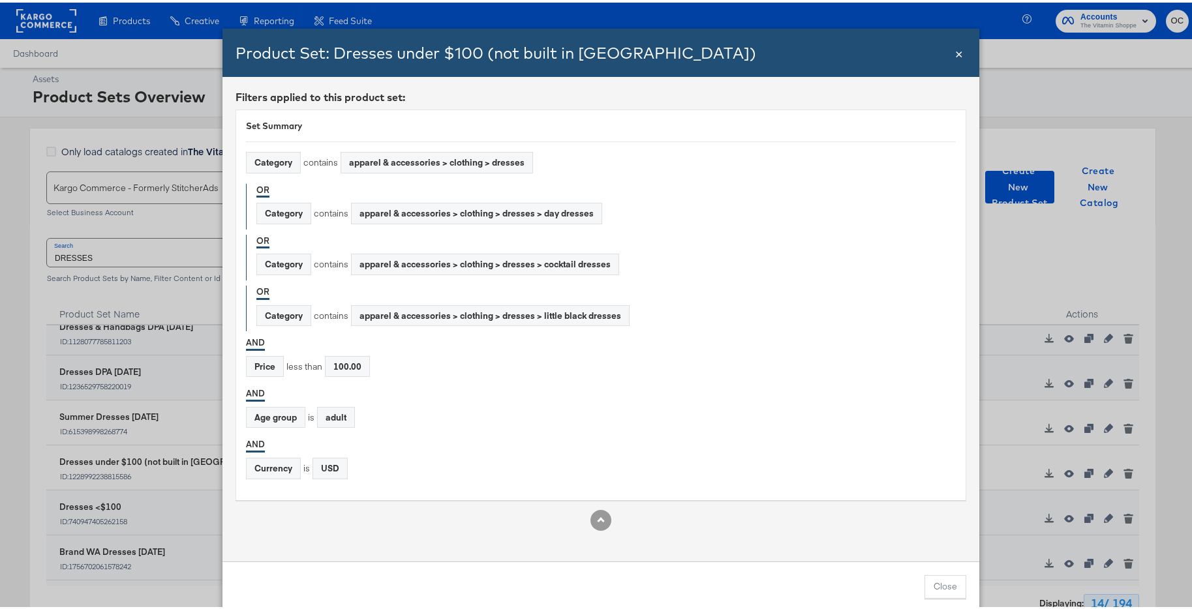
click at [961, 58] on div "Product Set: Dresses under $100 (not built in [GEOGRAPHIC_DATA]) Close ×" at bounding box center [601, 50] width 757 height 48
click at [957, 56] on span "×" at bounding box center [959, 50] width 8 height 18
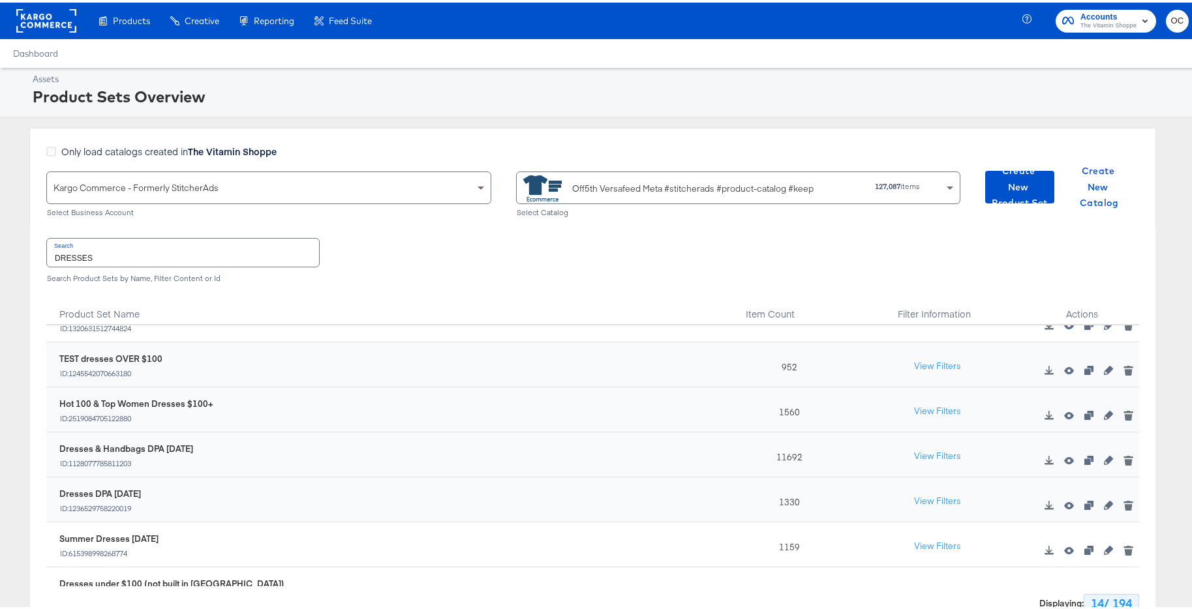
scroll to position [0, 0]
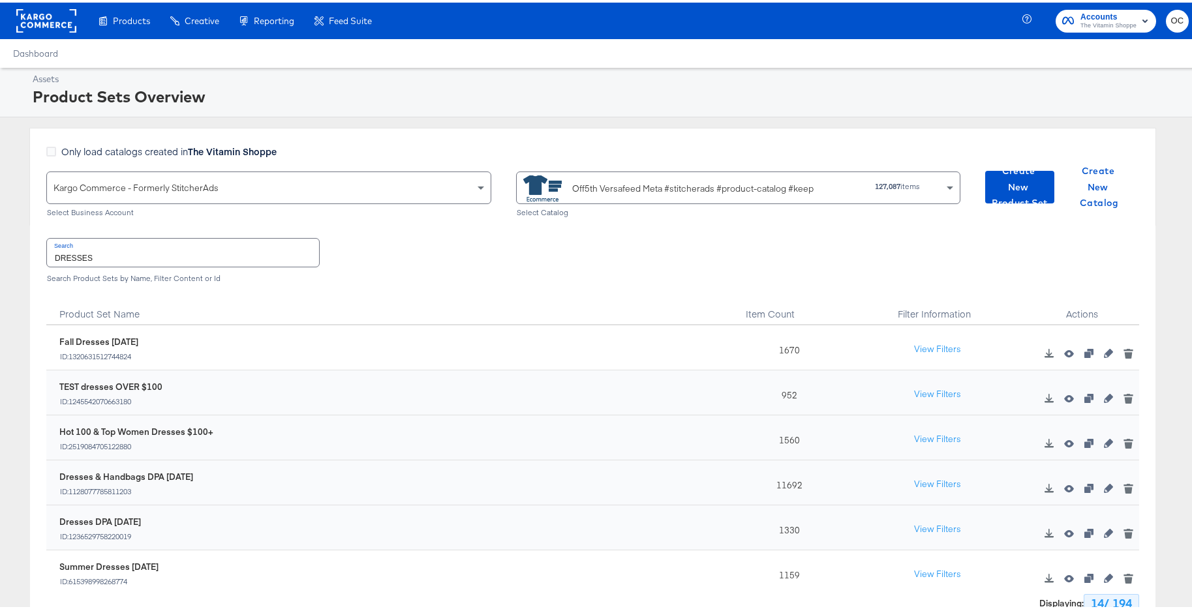
click at [196, 256] on input "DRESSES" at bounding box center [183, 250] width 272 height 28
type input "D"
